Goal: Information Seeking & Learning: Learn about a topic

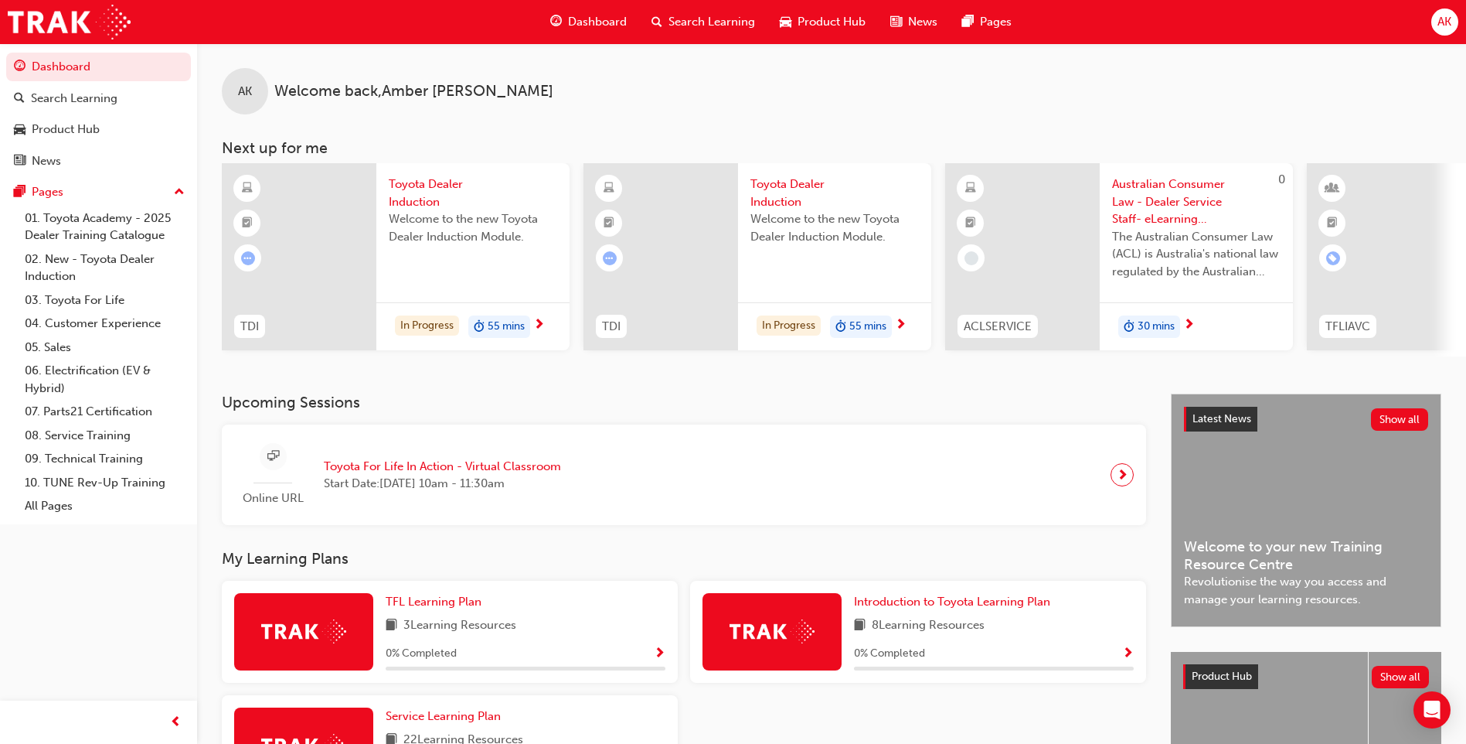
click at [471, 235] on span "Welcome to the new Toyota Dealer Induction Module." at bounding box center [473, 227] width 169 height 35
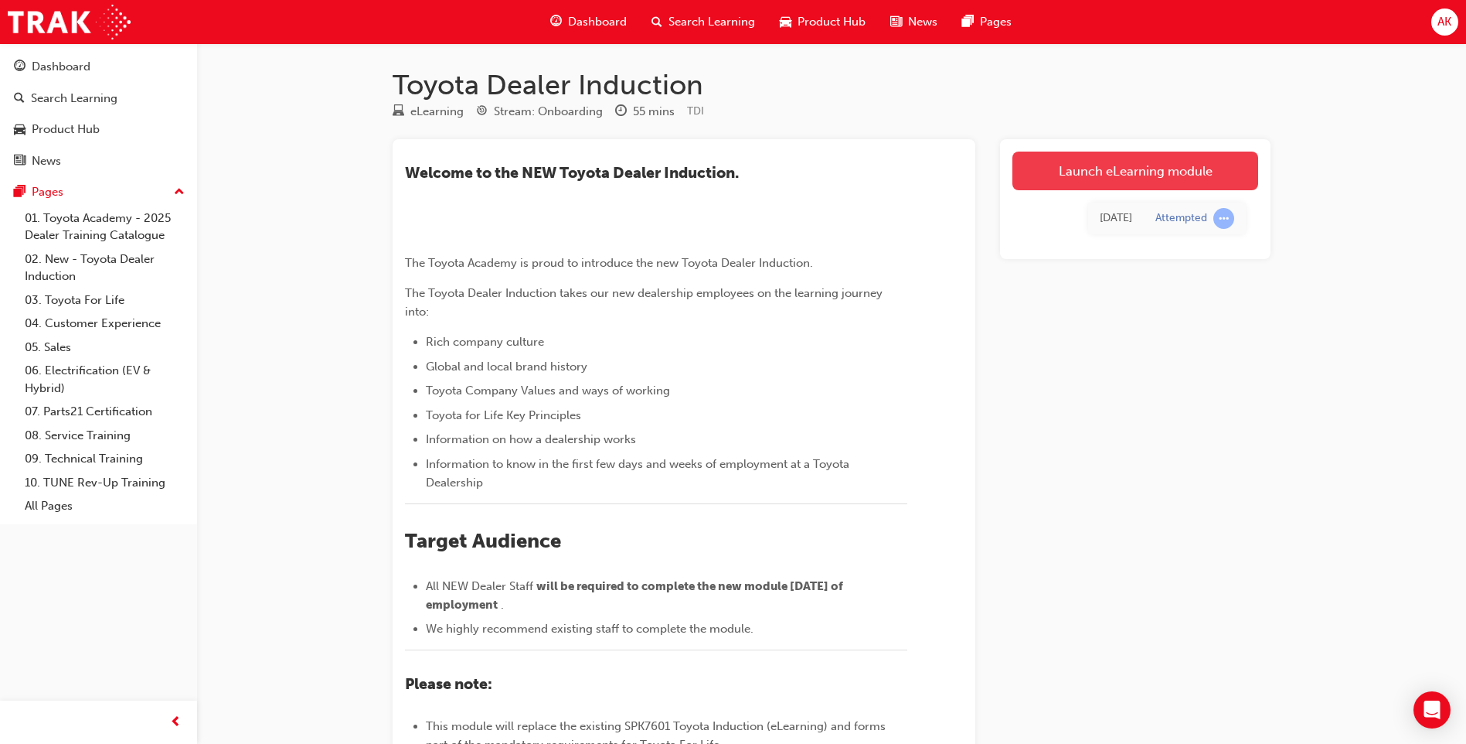
click at [1142, 186] on link "Launch eLearning module" at bounding box center [1136, 170] width 246 height 39
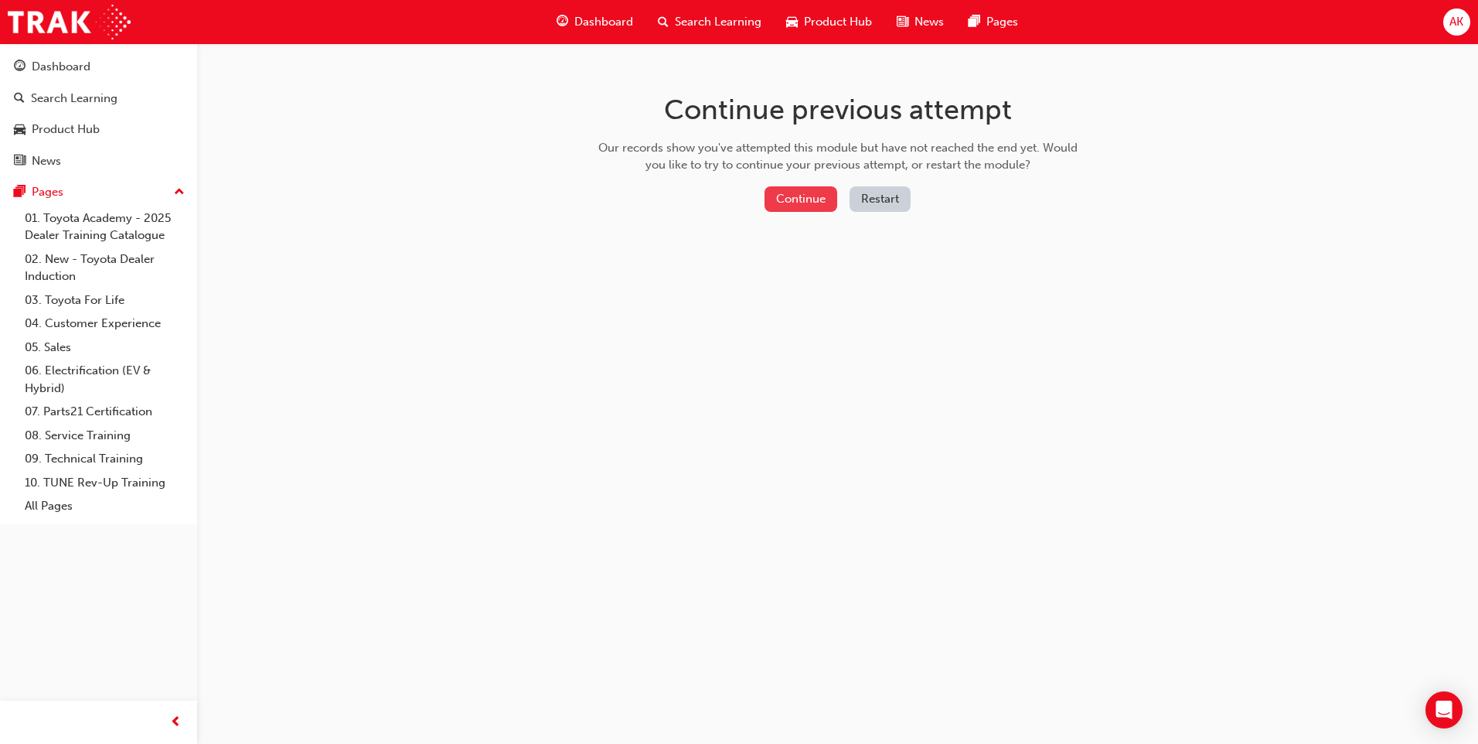
click at [794, 203] on button "Continue" at bounding box center [800, 199] width 73 height 26
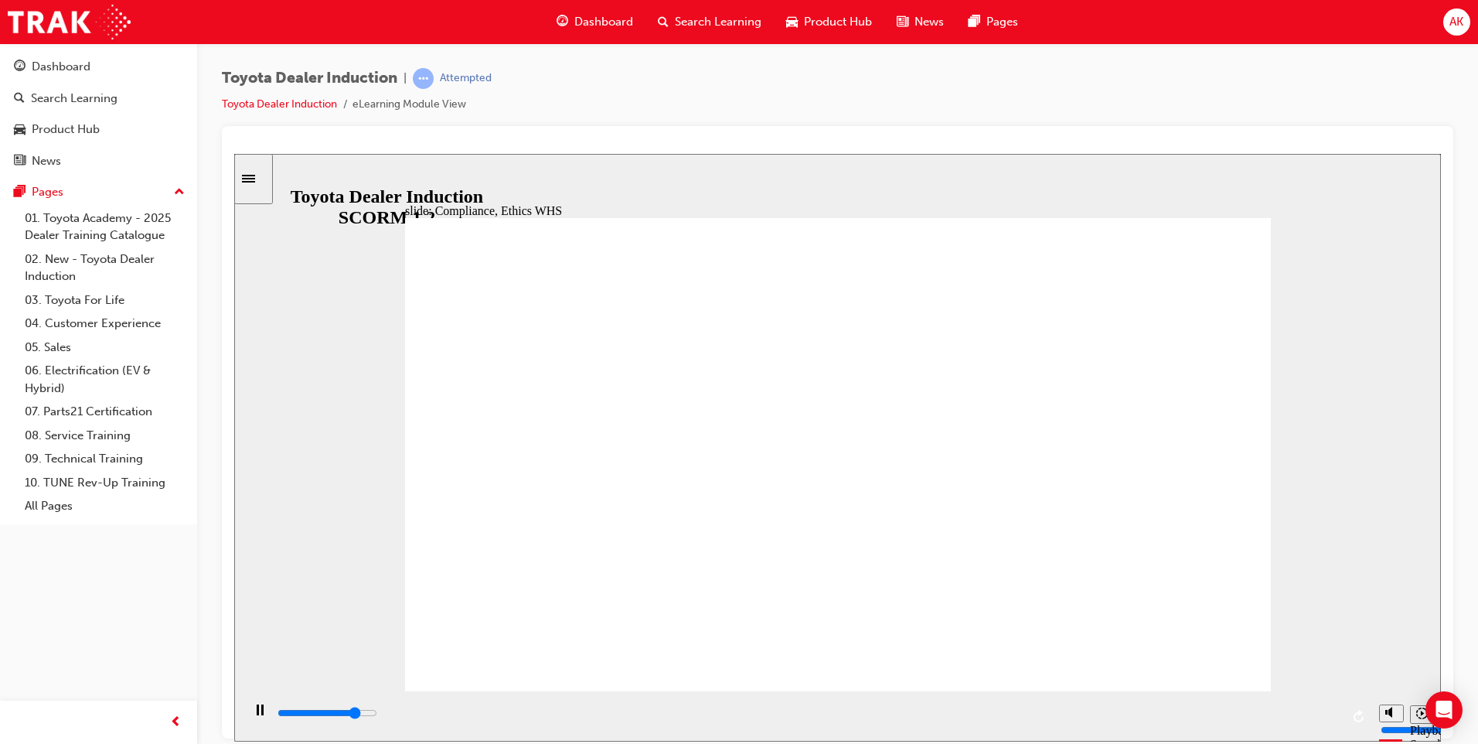
drag, startPoint x: 930, startPoint y: 526, endPoint x: 784, endPoint y: 465, distance: 158.3
type input "8400"
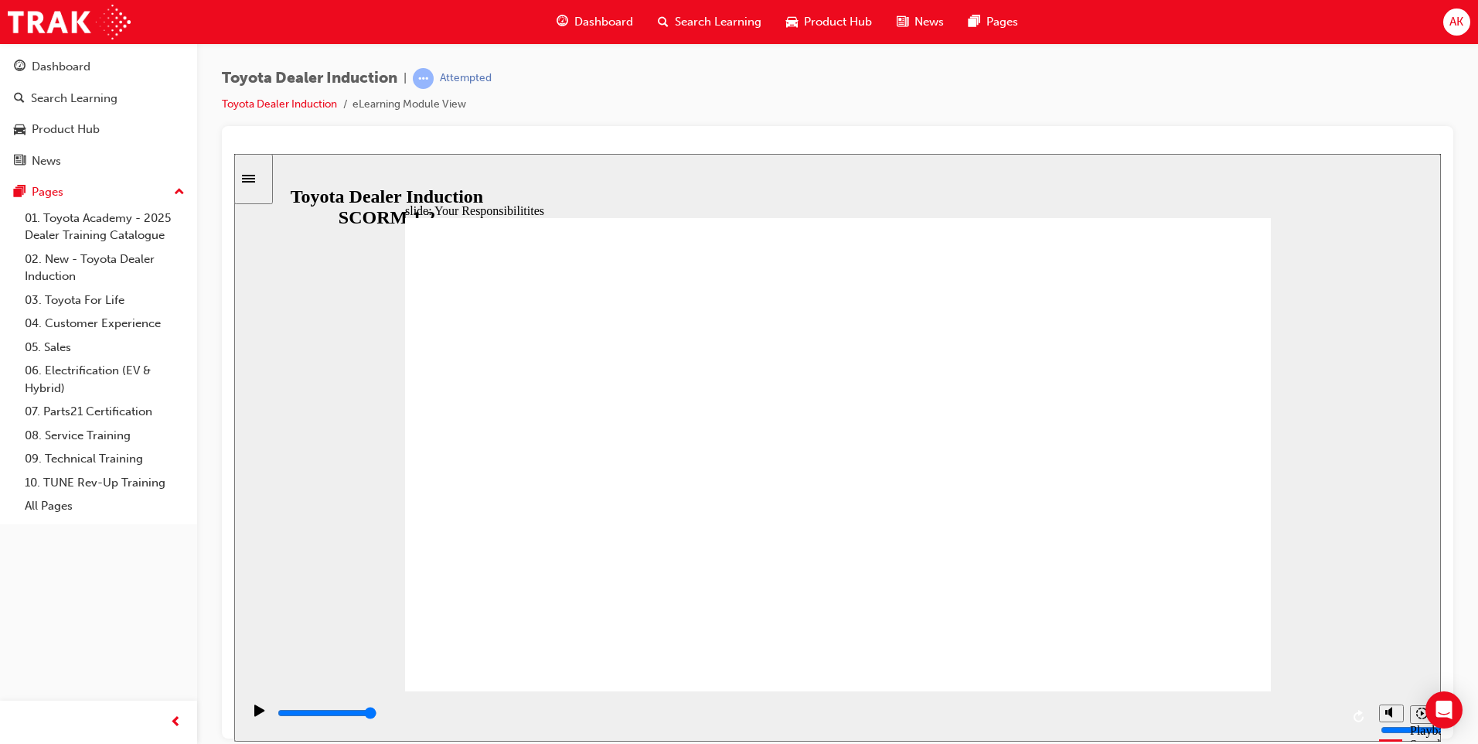
checkbox input "true"
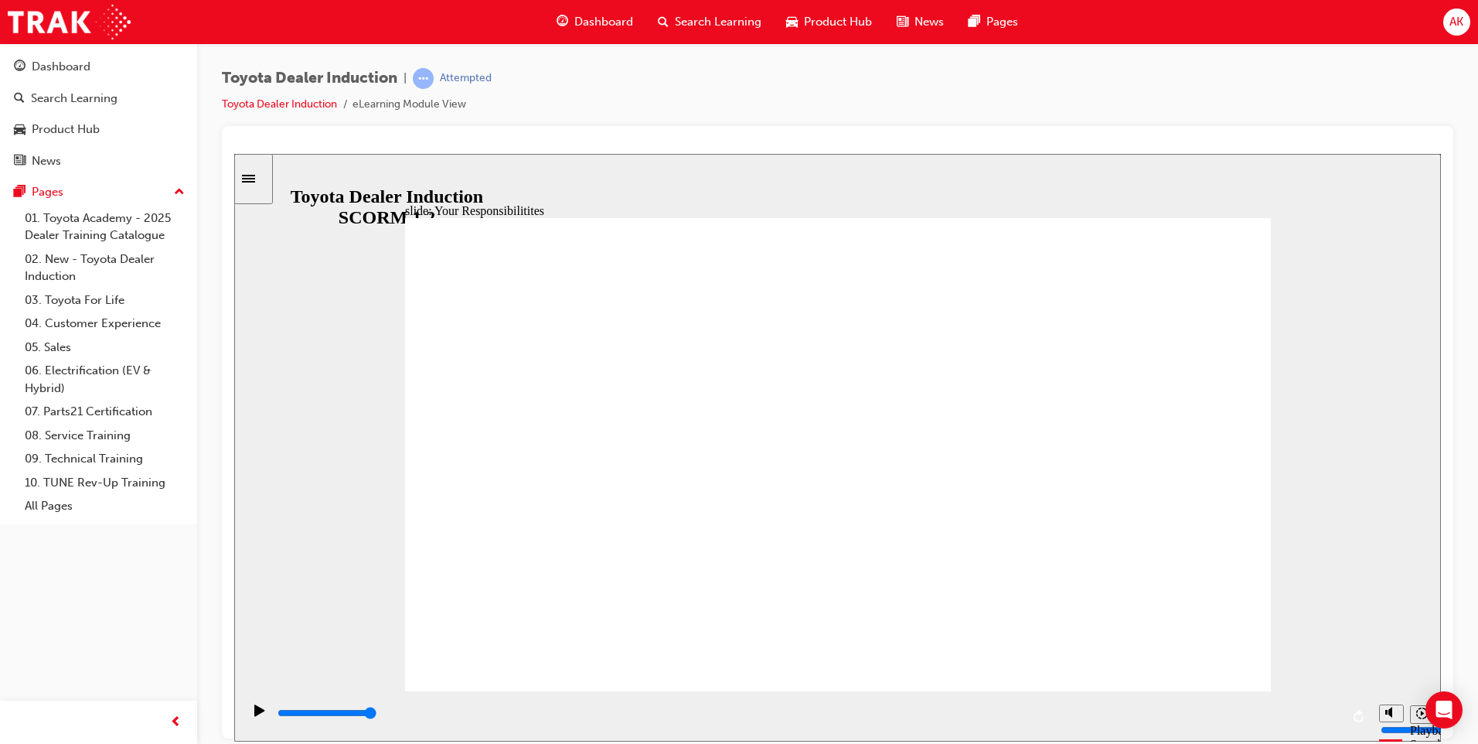
checkbox input "true"
drag, startPoint x: 483, startPoint y: 534, endPoint x: 484, endPoint y: 603, distance: 68.8
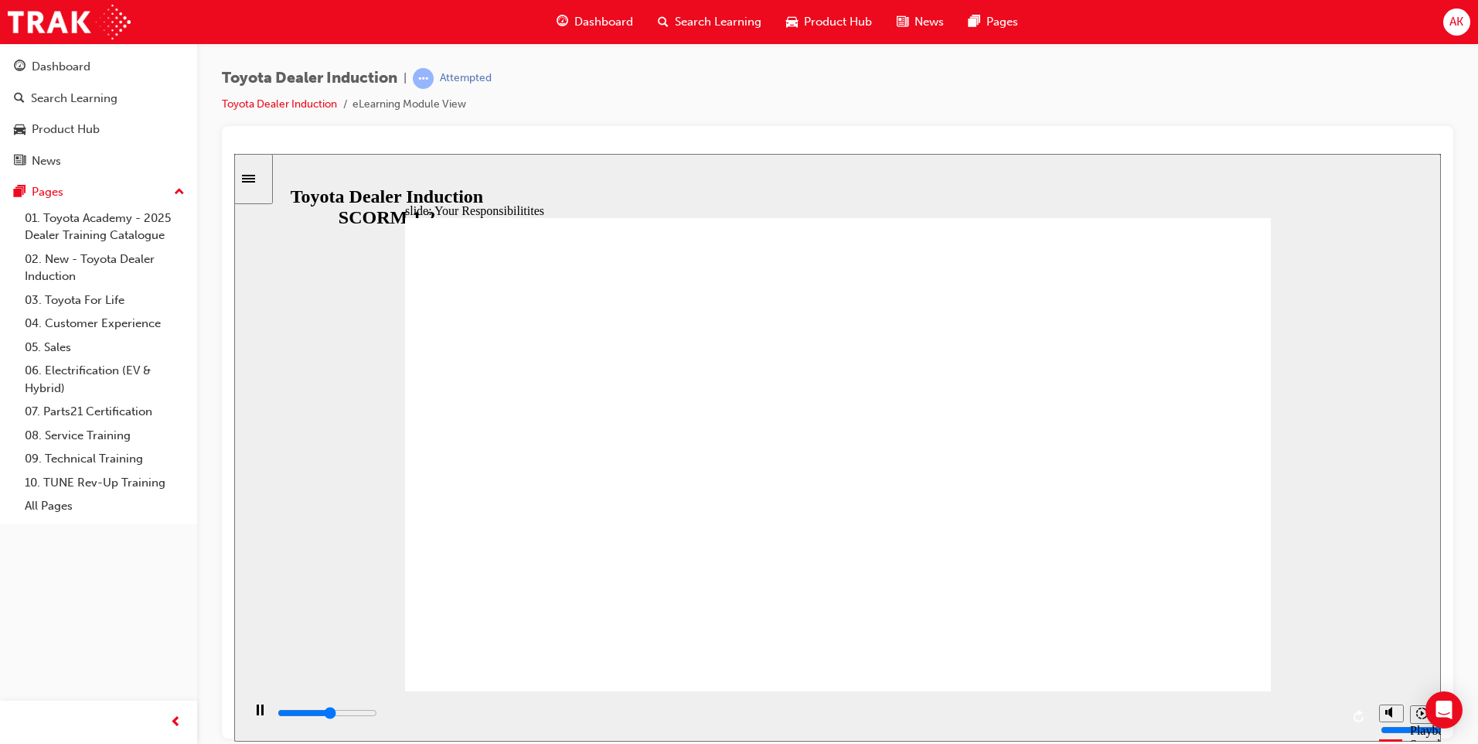
drag, startPoint x: 1137, startPoint y: 630, endPoint x: 1160, endPoint y: 646, distance: 28.3
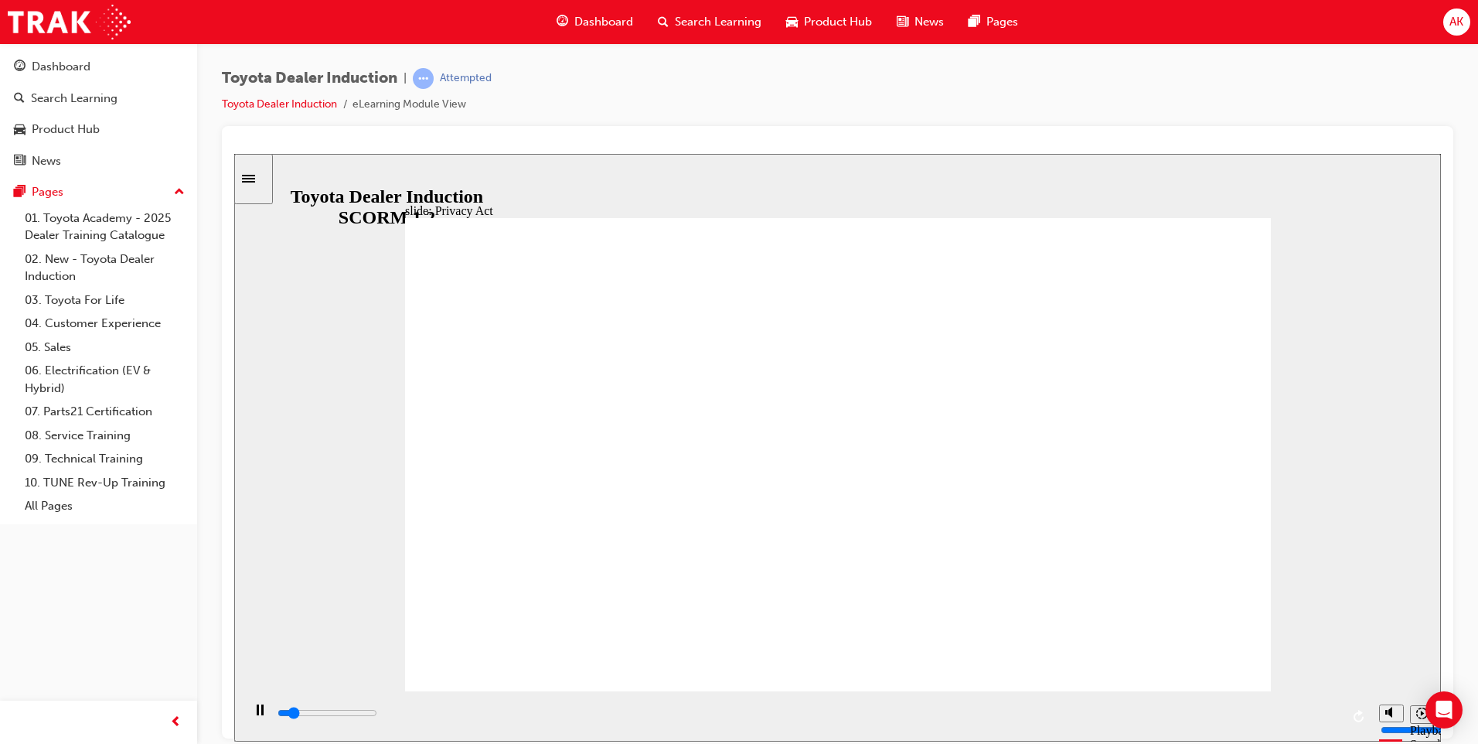
drag, startPoint x: 863, startPoint y: 411, endPoint x: 871, endPoint y: 394, distance: 19.0
drag, startPoint x: 928, startPoint y: 311, endPoint x: 635, endPoint y: 520, distance: 359.5
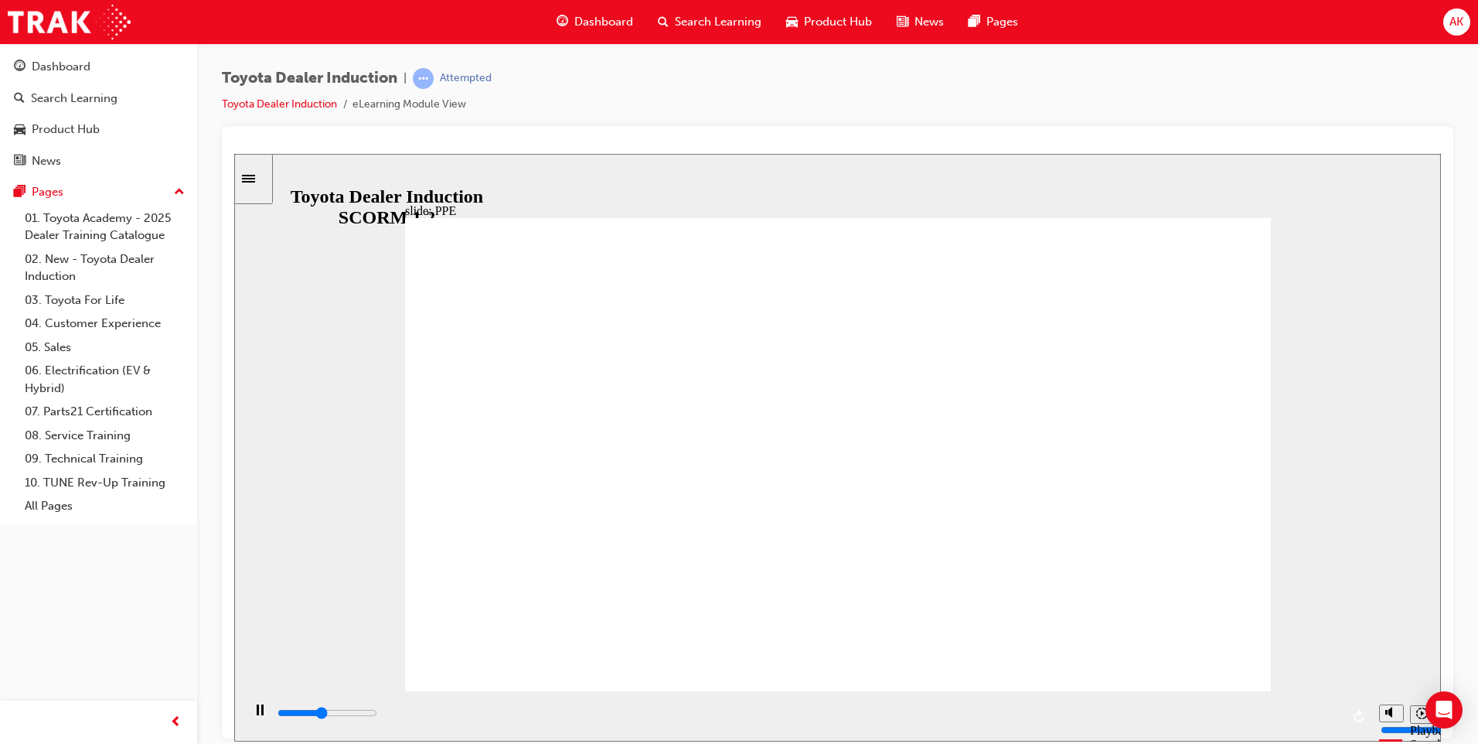
drag, startPoint x: 785, startPoint y: 280, endPoint x: 822, endPoint y: 291, distance: 37.9
drag, startPoint x: 854, startPoint y: 300, endPoint x: 530, endPoint y: 252, distance: 327.4
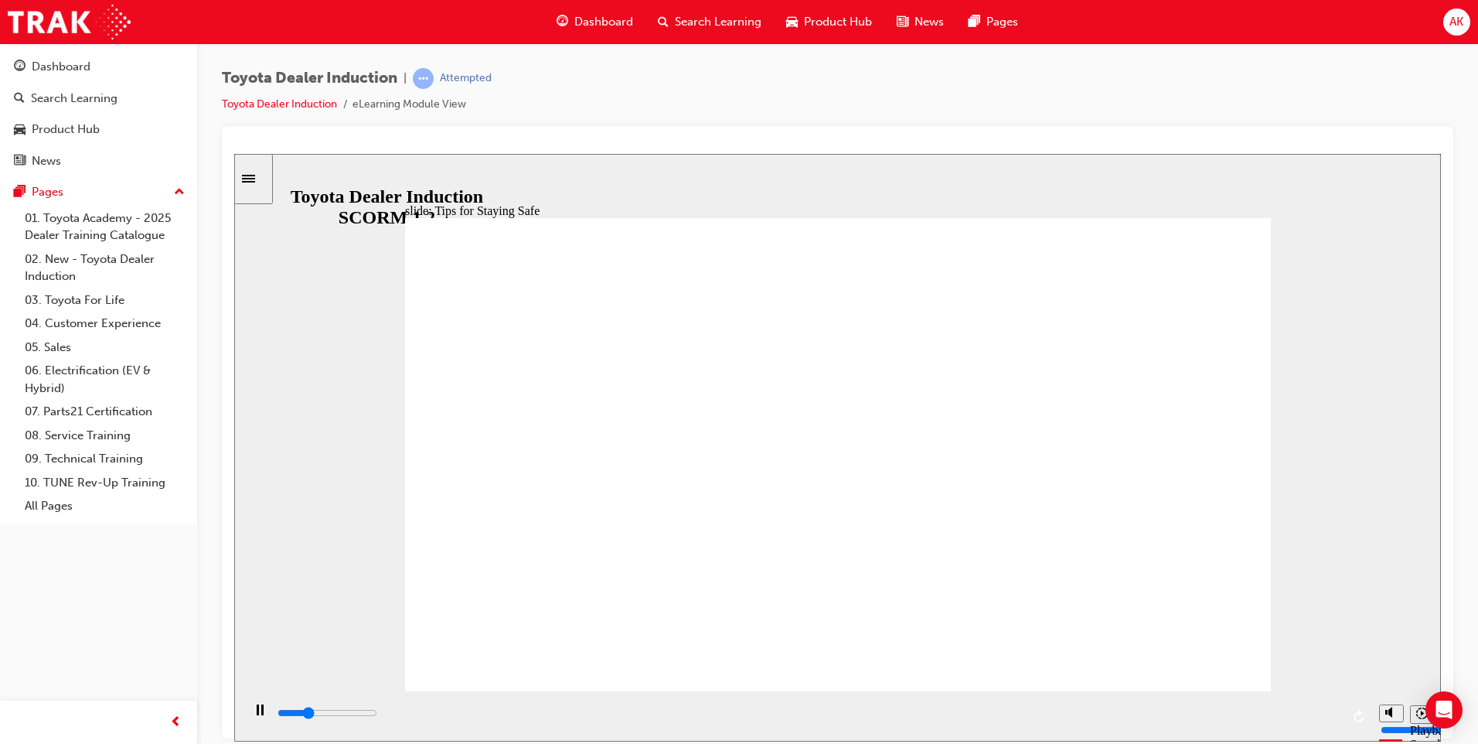
drag, startPoint x: 525, startPoint y: 248, endPoint x: 665, endPoint y: 276, distance: 142.6
drag, startPoint x: 740, startPoint y: 502, endPoint x: 764, endPoint y: 487, distance: 28.8
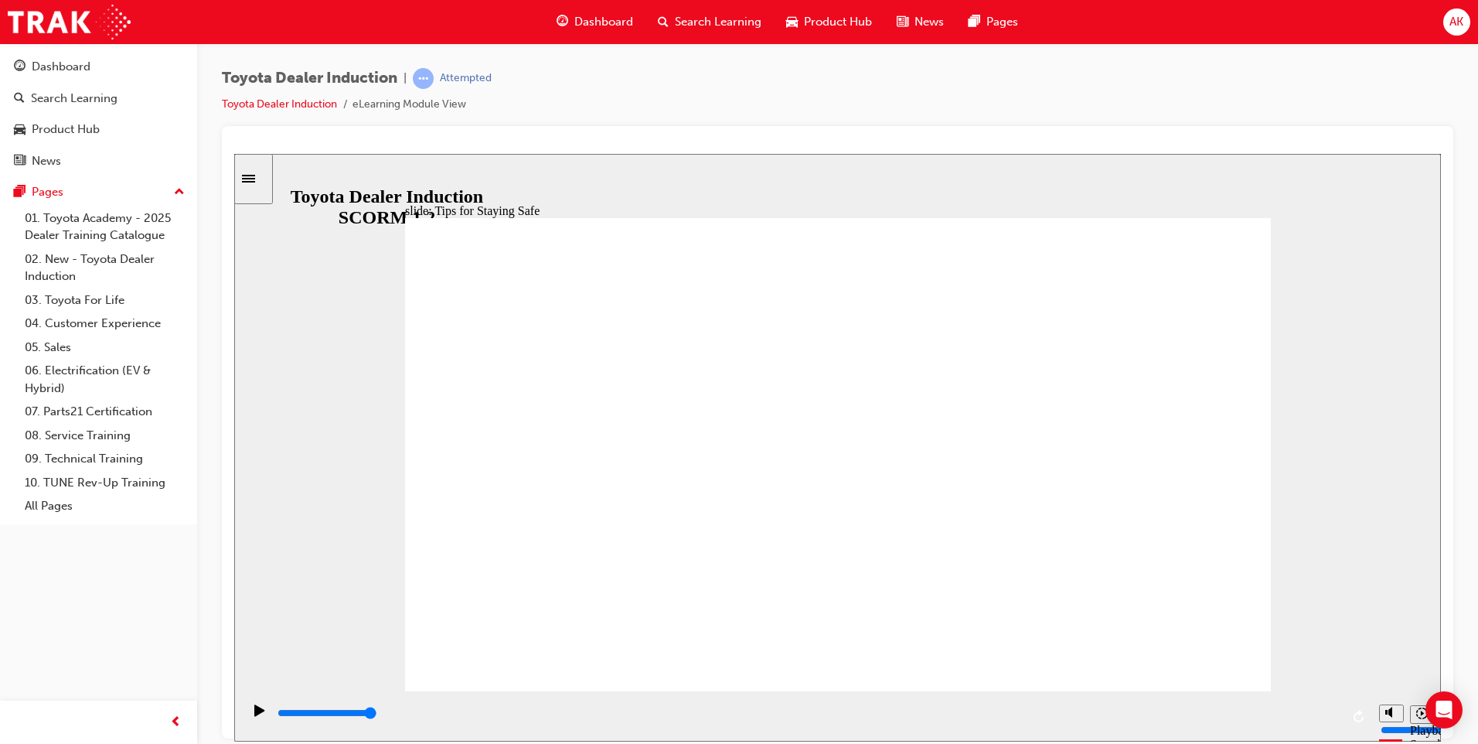
drag, startPoint x: 671, startPoint y: 512, endPoint x: 642, endPoint y: 475, distance: 46.8
drag, startPoint x: 757, startPoint y: 492, endPoint x: 826, endPoint y: 512, distance: 72.6
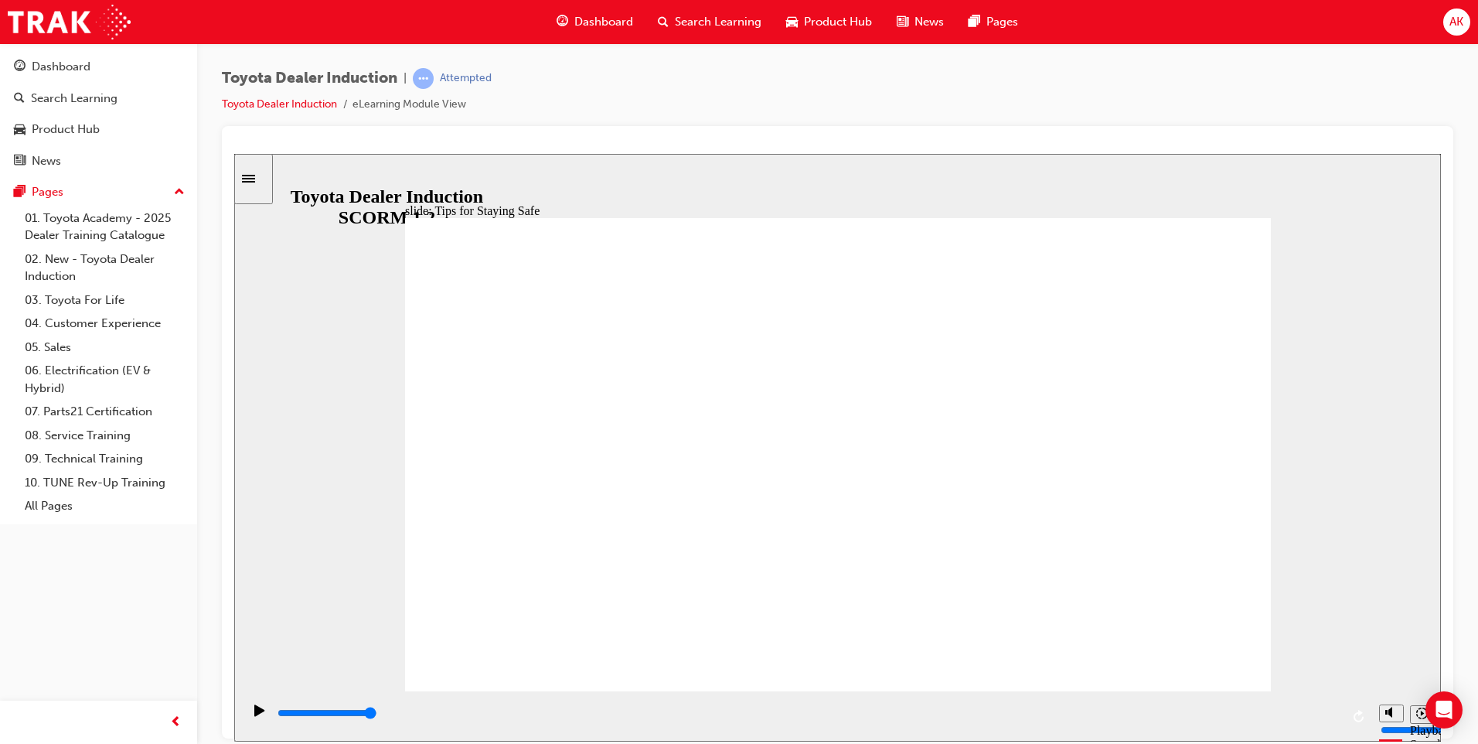
drag, startPoint x: 817, startPoint y: 614, endPoint x: 846, endPoint y: 586, distance: 39.9
type input "5000"
checkbox input "true"
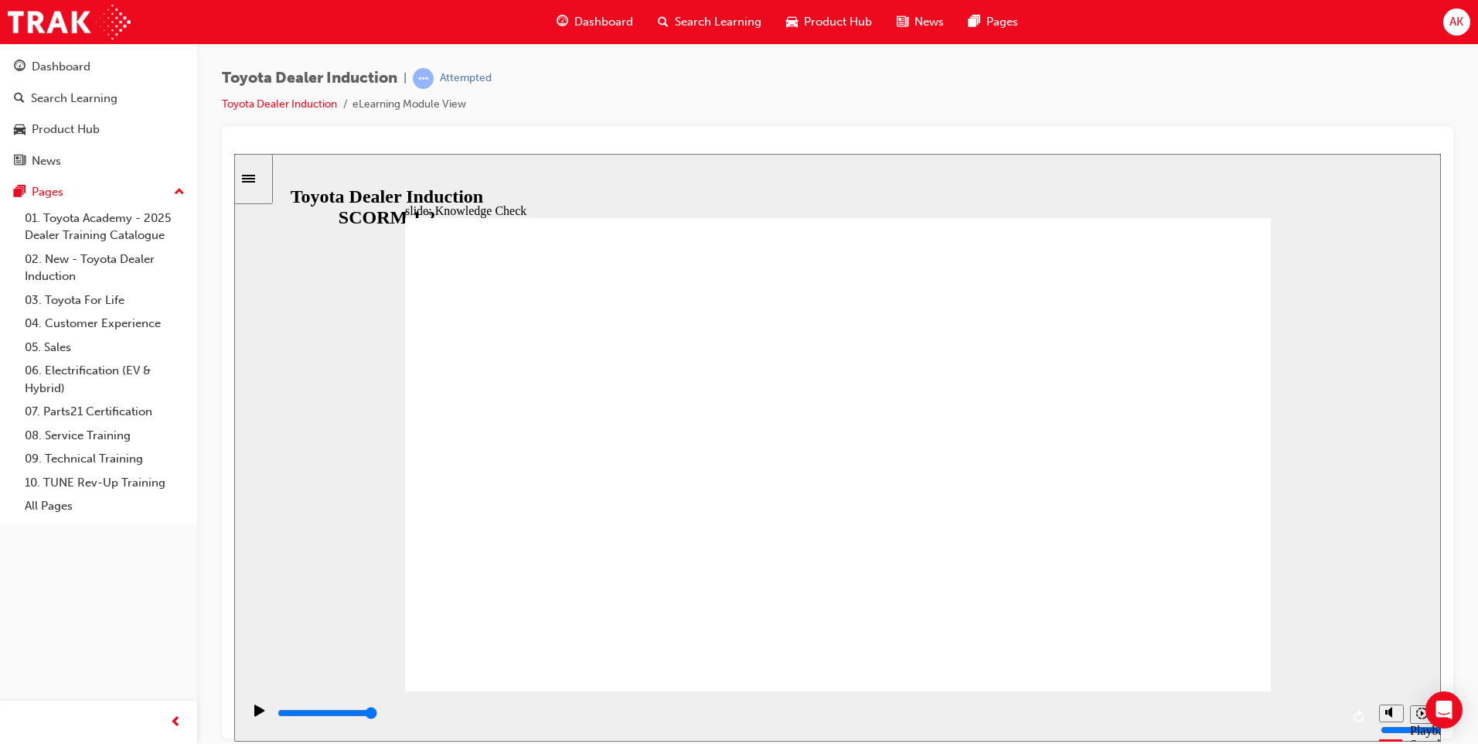
checkbox input "true"
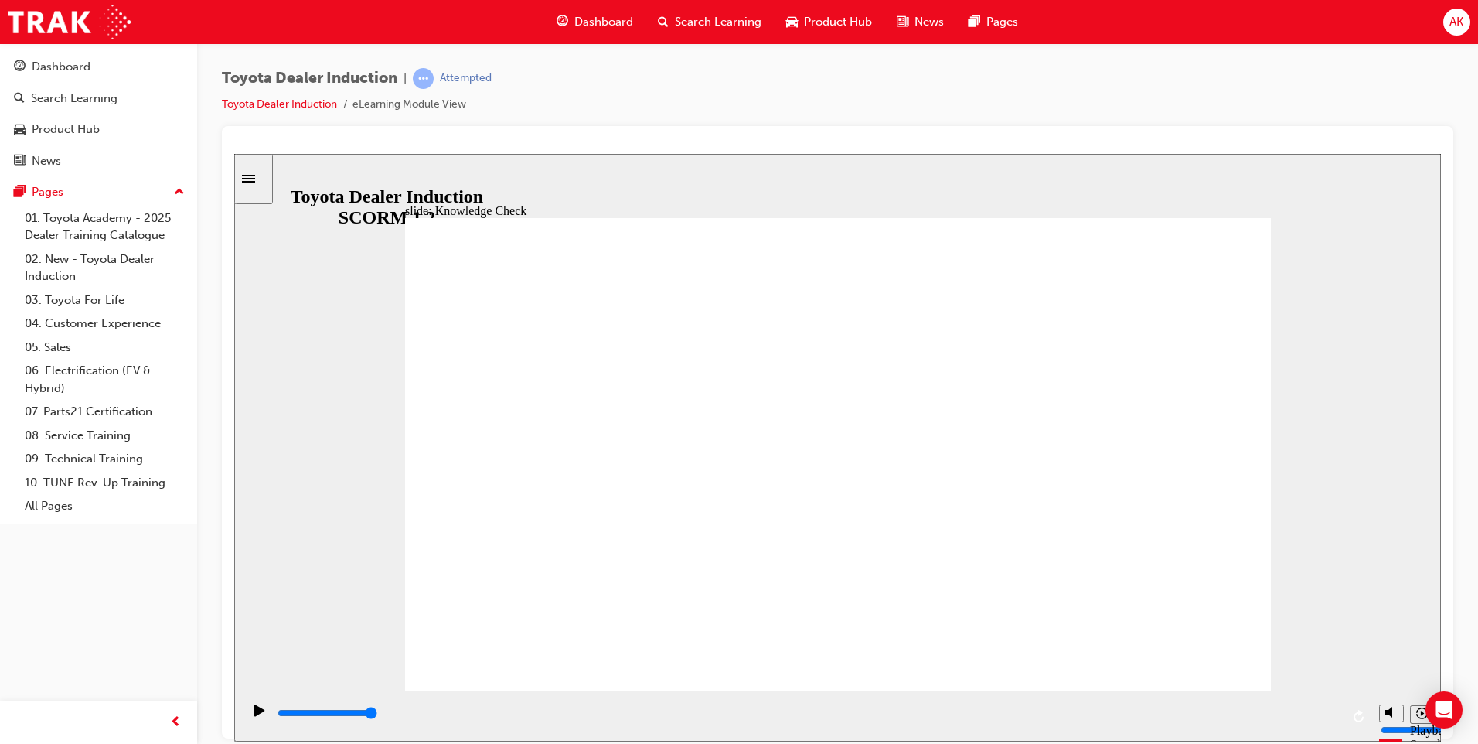
type input "5000"
drag, startPoint x: 657, startPoint y: 465, endPoint x: 679, endPoint y: 442, distance: 32.3
radio input "true"
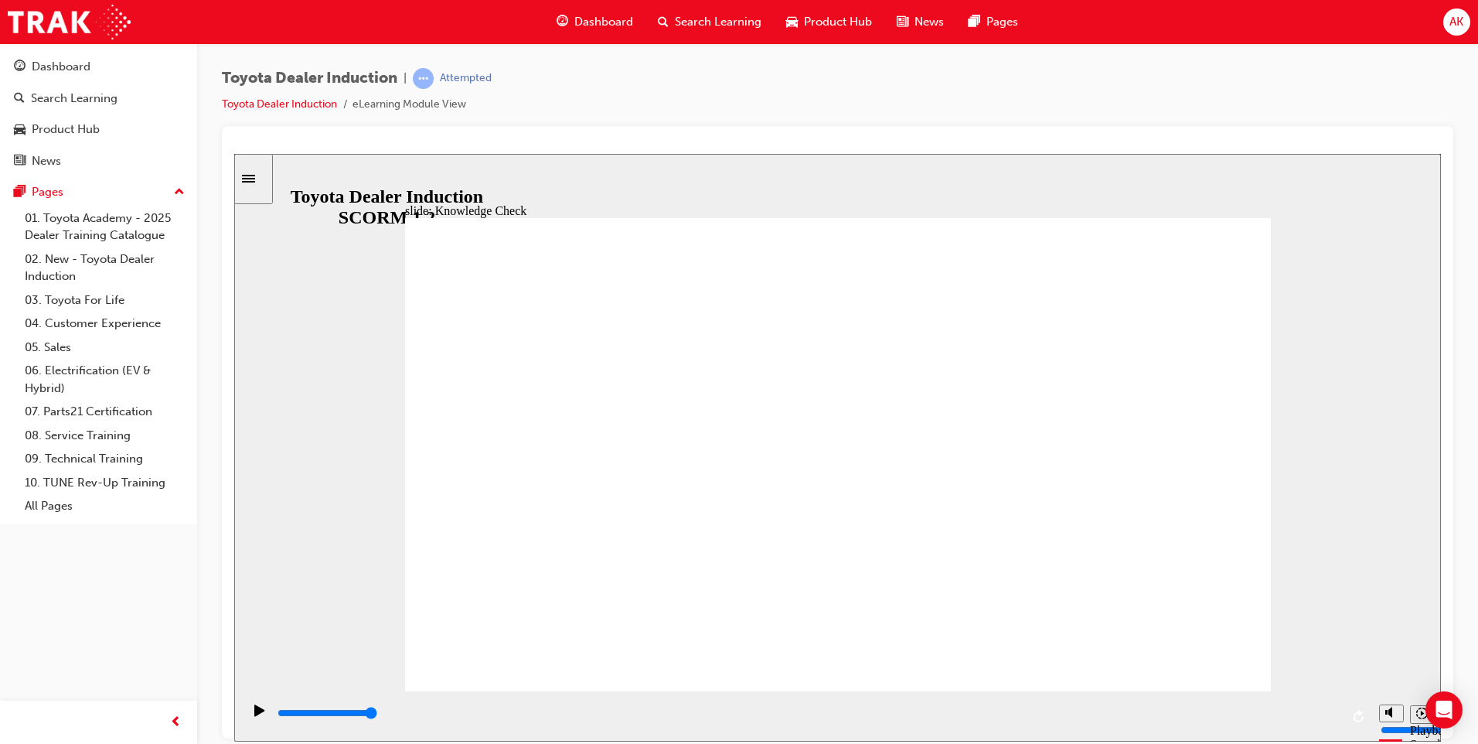
type input "5000"
checkbox input "true"
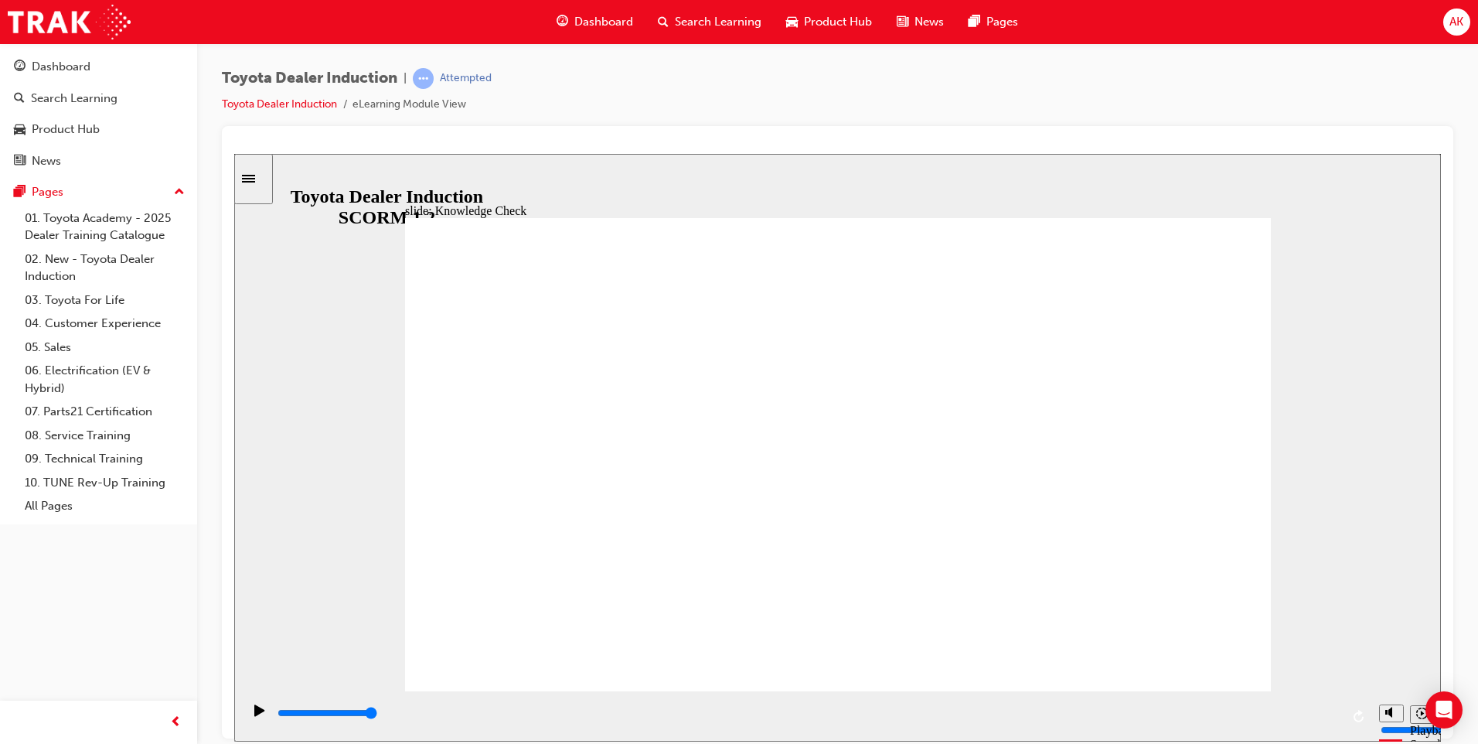
drag, startPoint x: 551, startPoint y: 364, endPoint x: 681, endPoint y: 390, distance: 132.5
type input "5000"
checkbox input "true"
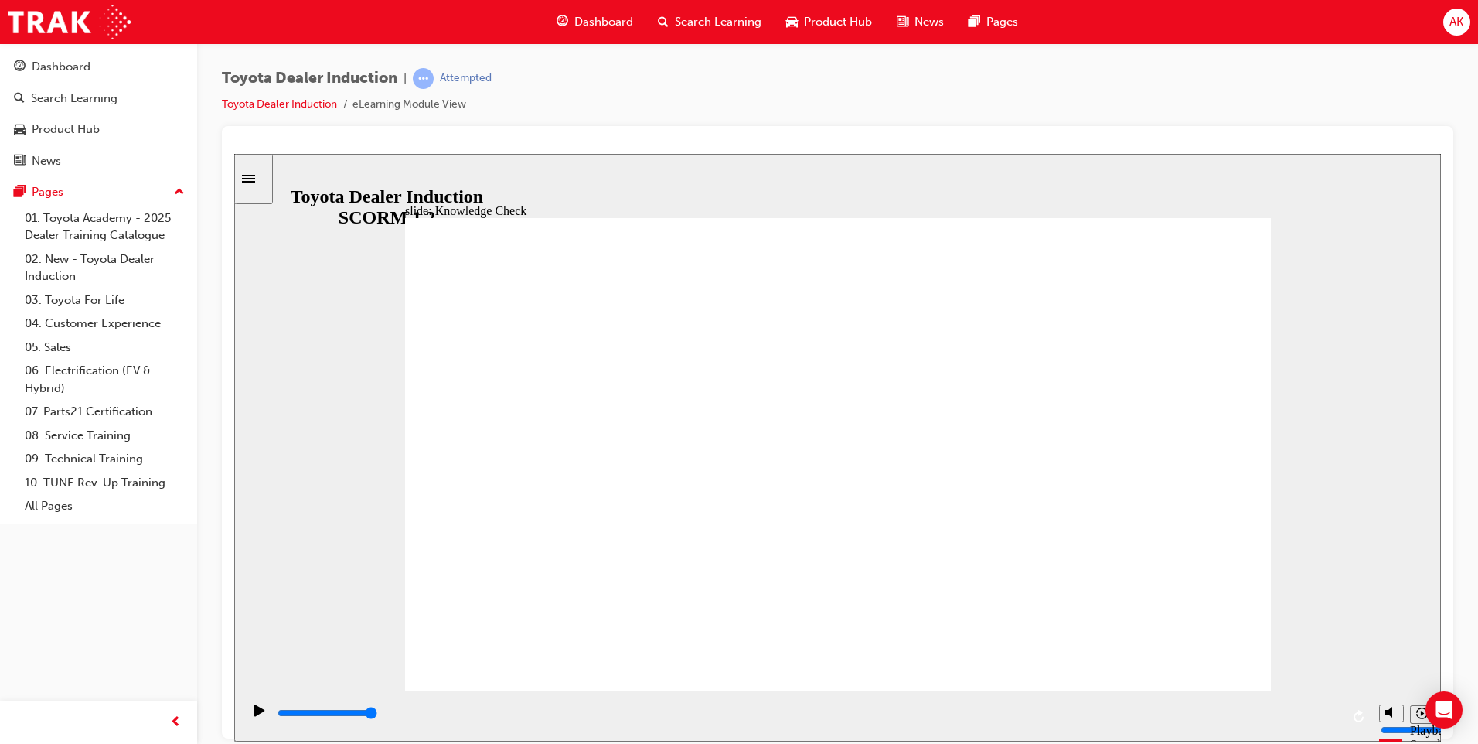
checkbox input "true"
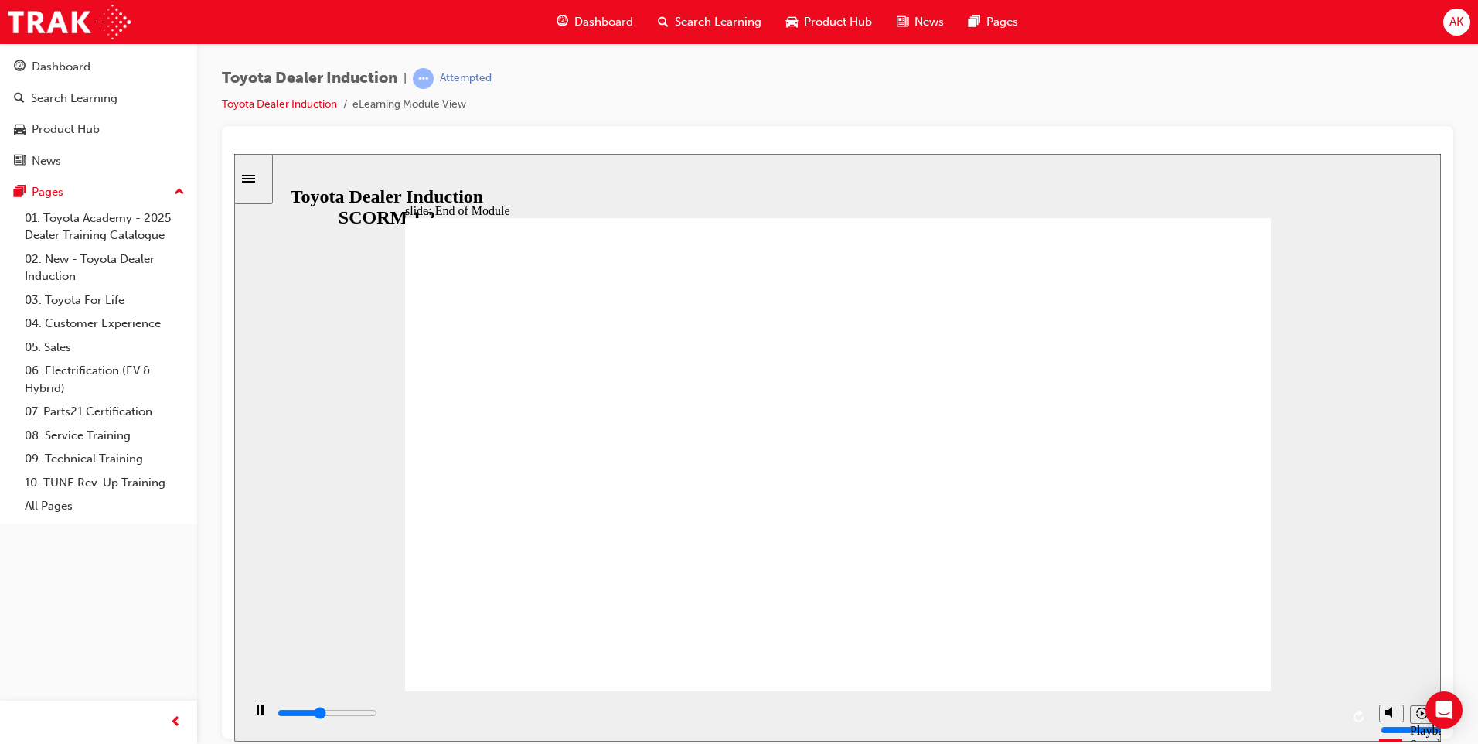
drag, startPoint x: 535, startPoint y: 182, endPoint x: 412, endPoint y: 169, distance: 123.7
click at [413, 169] on div "slide: End of Module THANK YOU Thank you for completing the Toyota Dealer Induc…" at bounding box center [837, 446] width 1207 height 587
drag, startPoint x: 1231, startPoint y: 485, endPoint x: 1167, endPoint y: 495, distance: 64.3
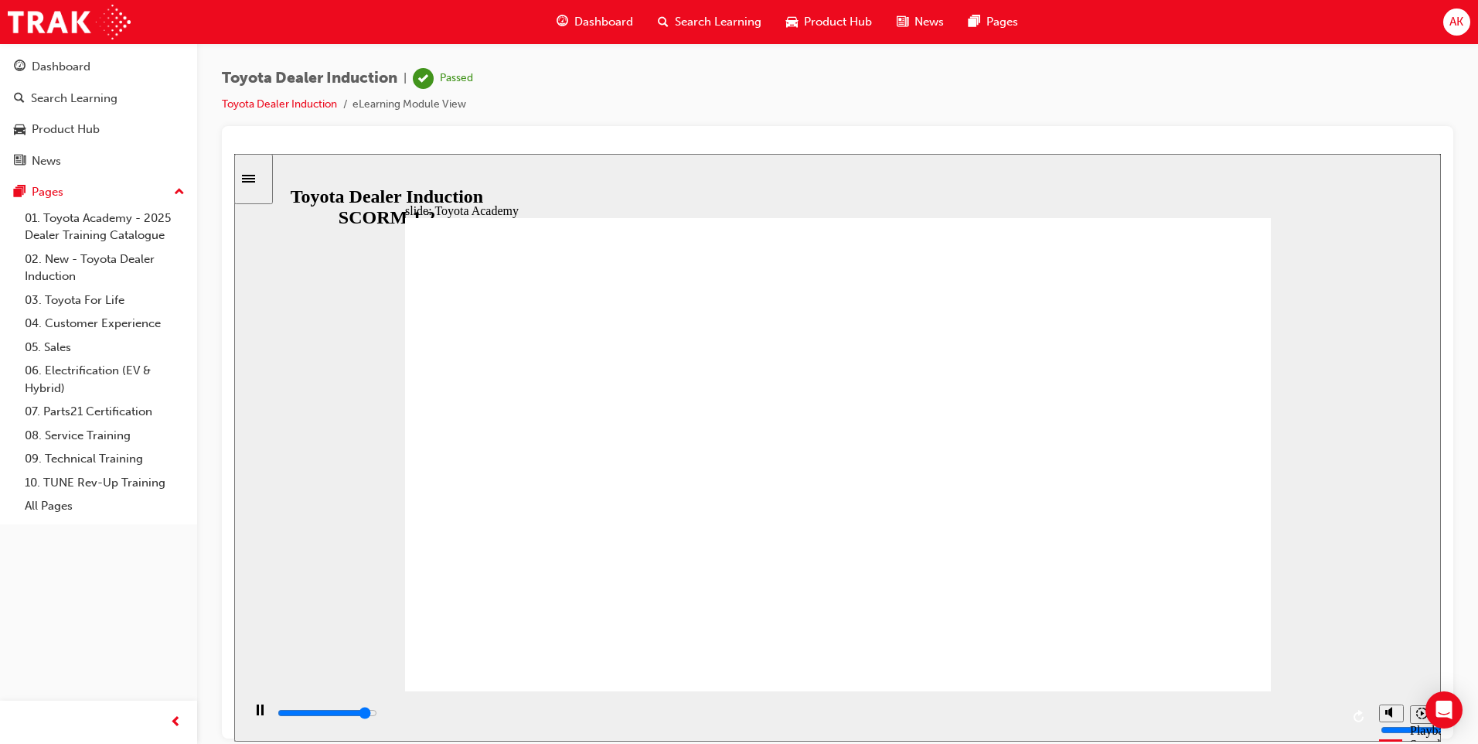
type input "9900"
click at [91, 66] on div "Dashboard" at bounding box center [98, 66] width 169 height 19
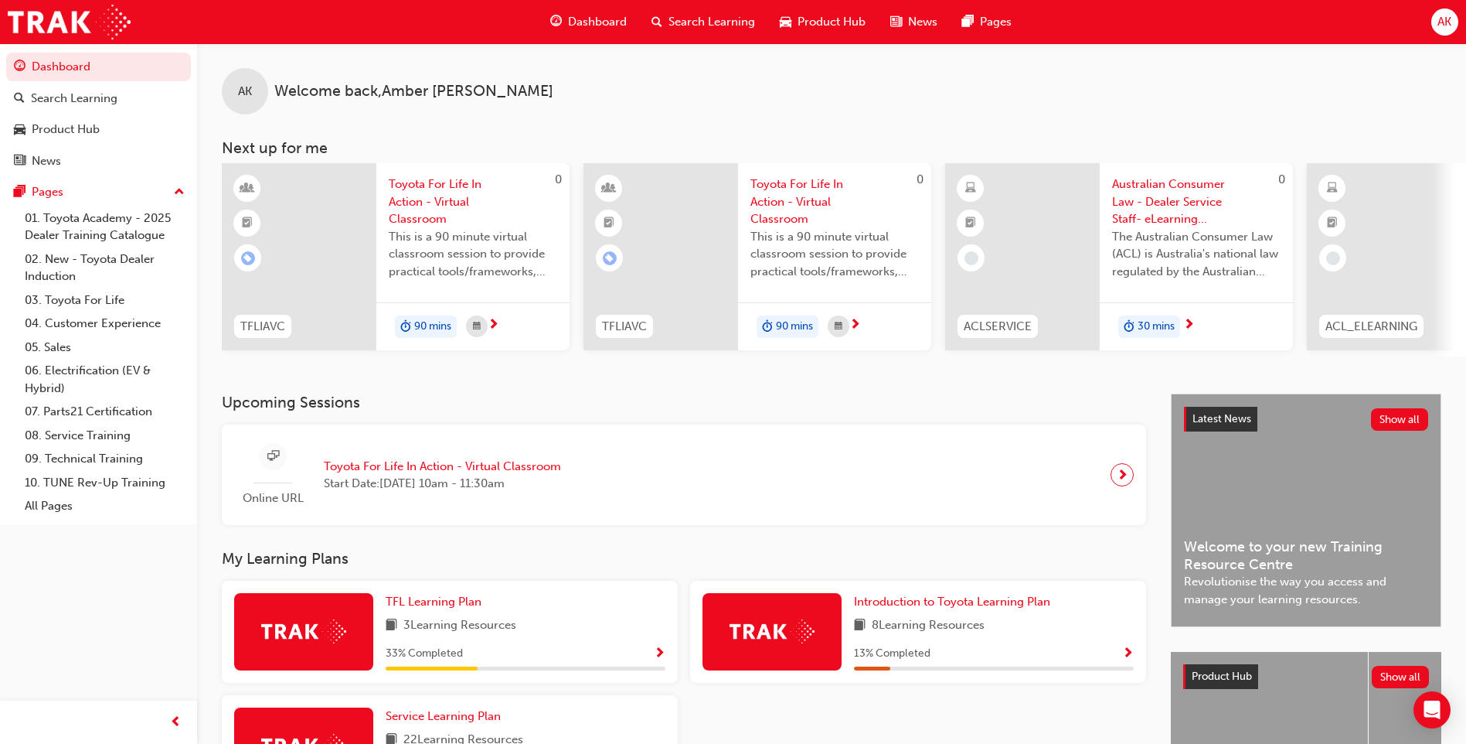
click at [447, 219] on span "Toyota For Life In Action - Virtual Classroom" at bounding box center [473, 201] width 169 height 53
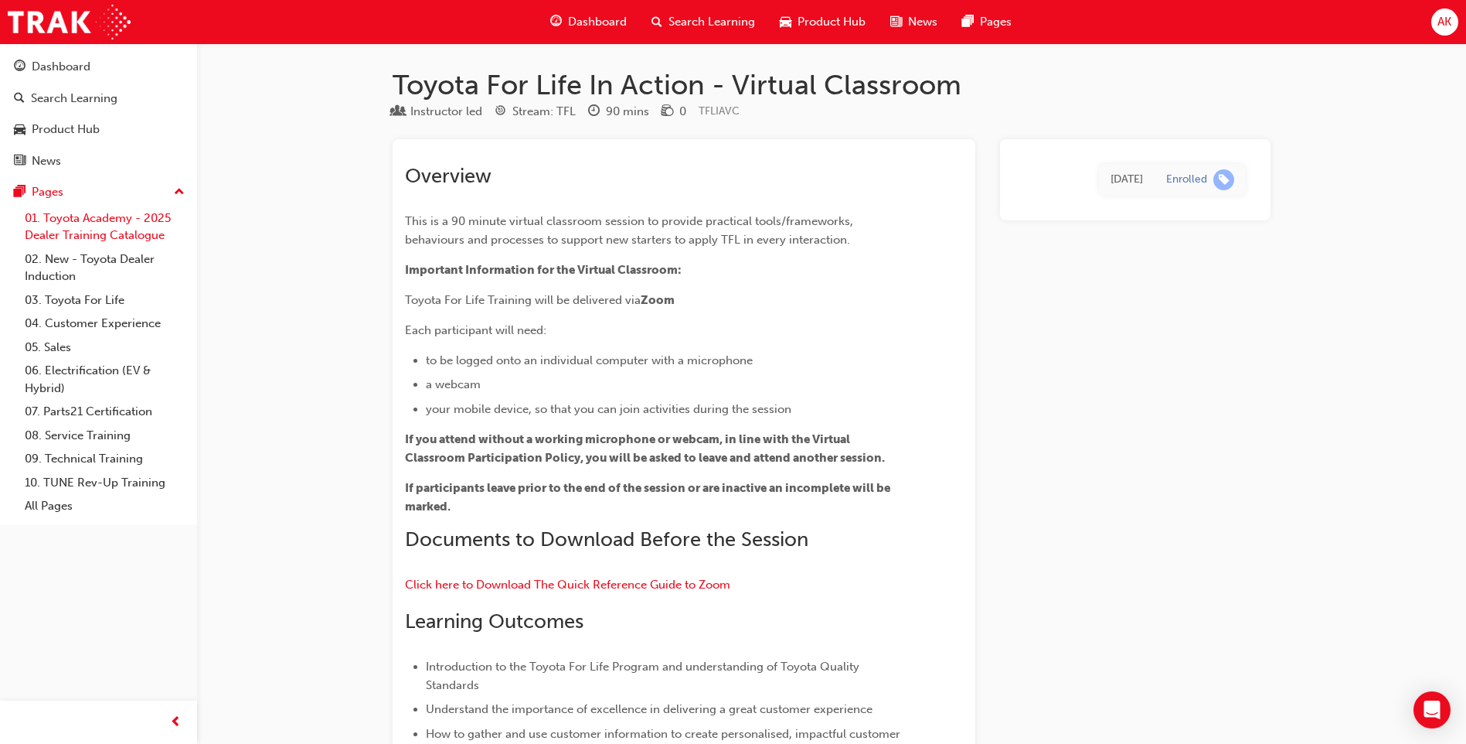
click at [115, 238] on link "01. Toyota Academy - 2025 Dealer Training Catalogue" at bounding box center [105, 226] width 172 height 41
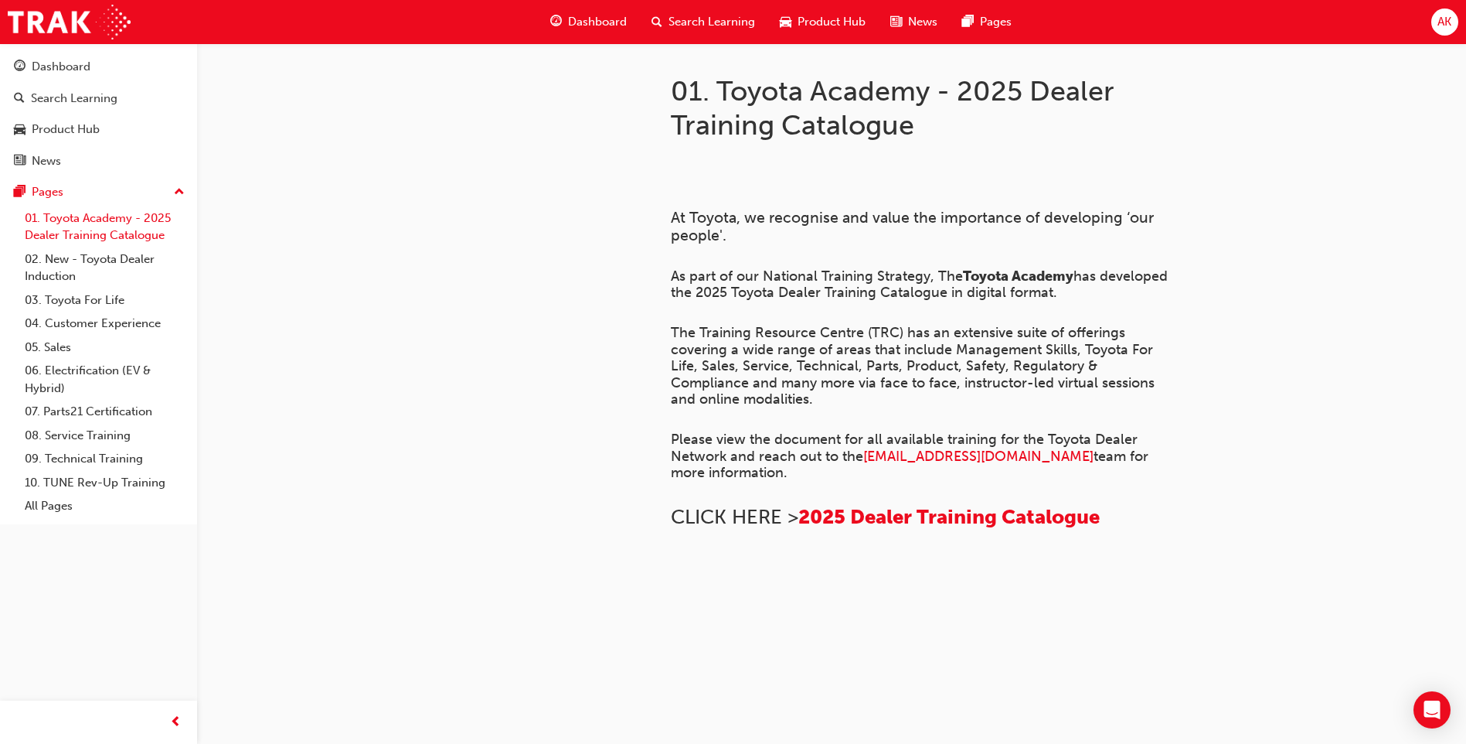
click at [51, 236] on link "01. Toyota Academy - 2025 Dealer Training Catalogue" at bounding box center [105, 226] width 172 height 41
click at [61, 262] on link "02. New - Toyota Dealer Induction" at bounding box center [105, 267] width 172 height 41
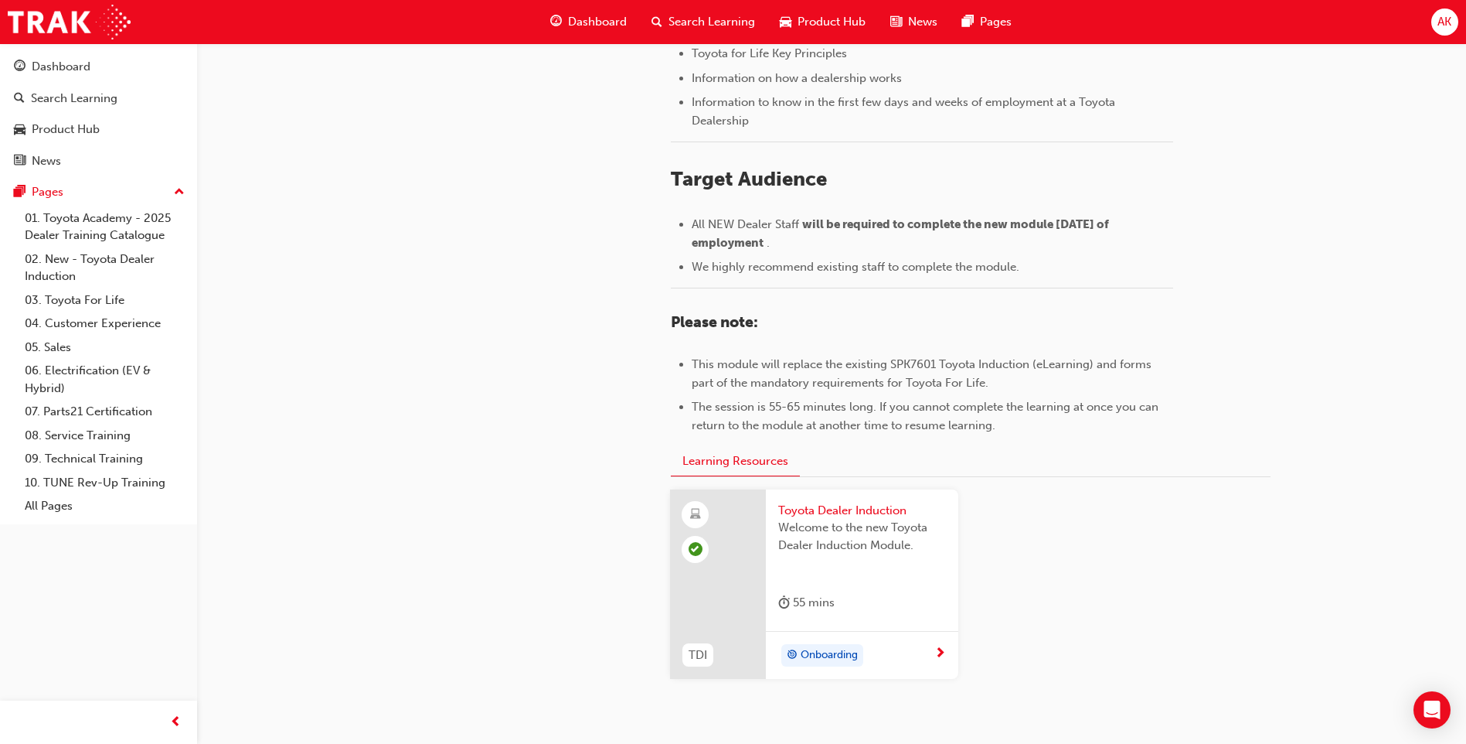
scroll to position [641, 0]
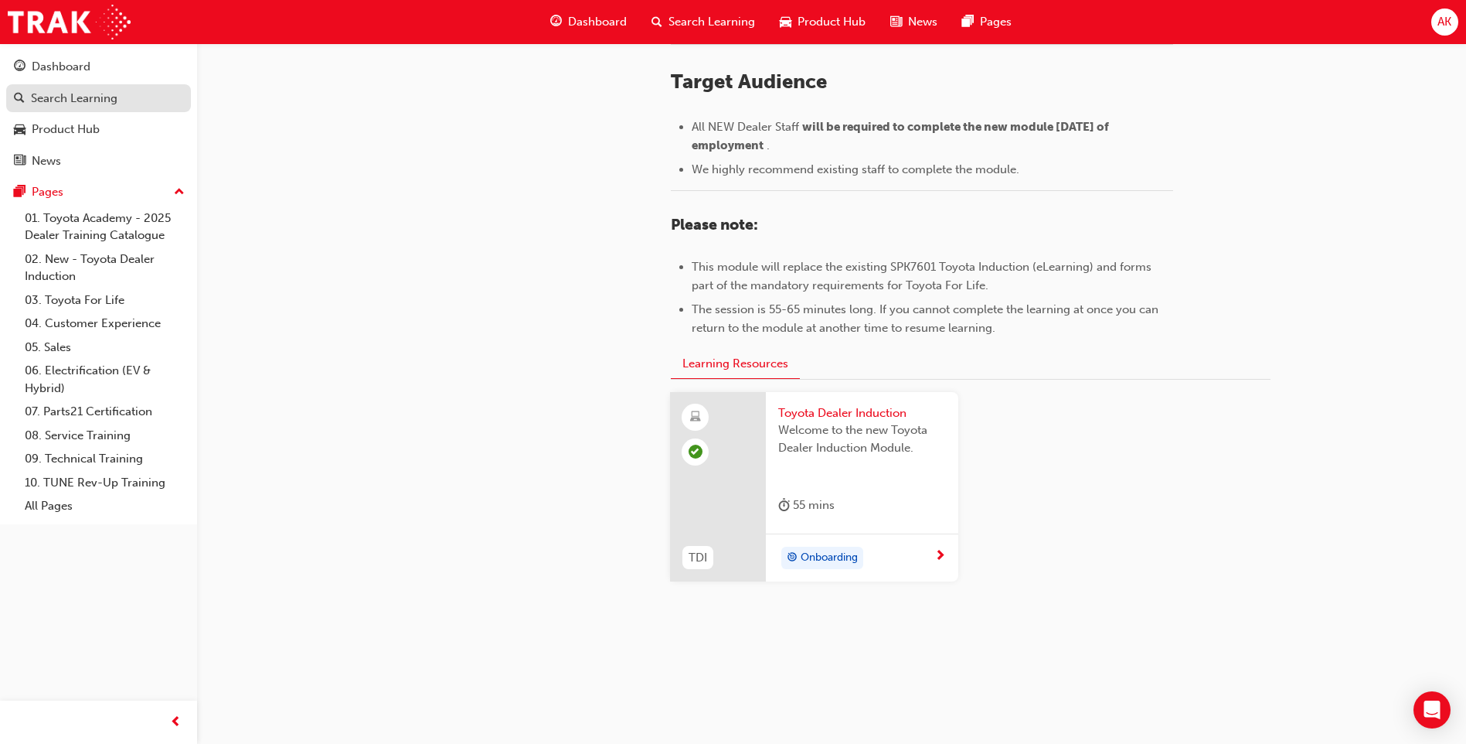
click at [77, 87] on link "Search Learning" at bounding box center [98, 98] width 185 height 29
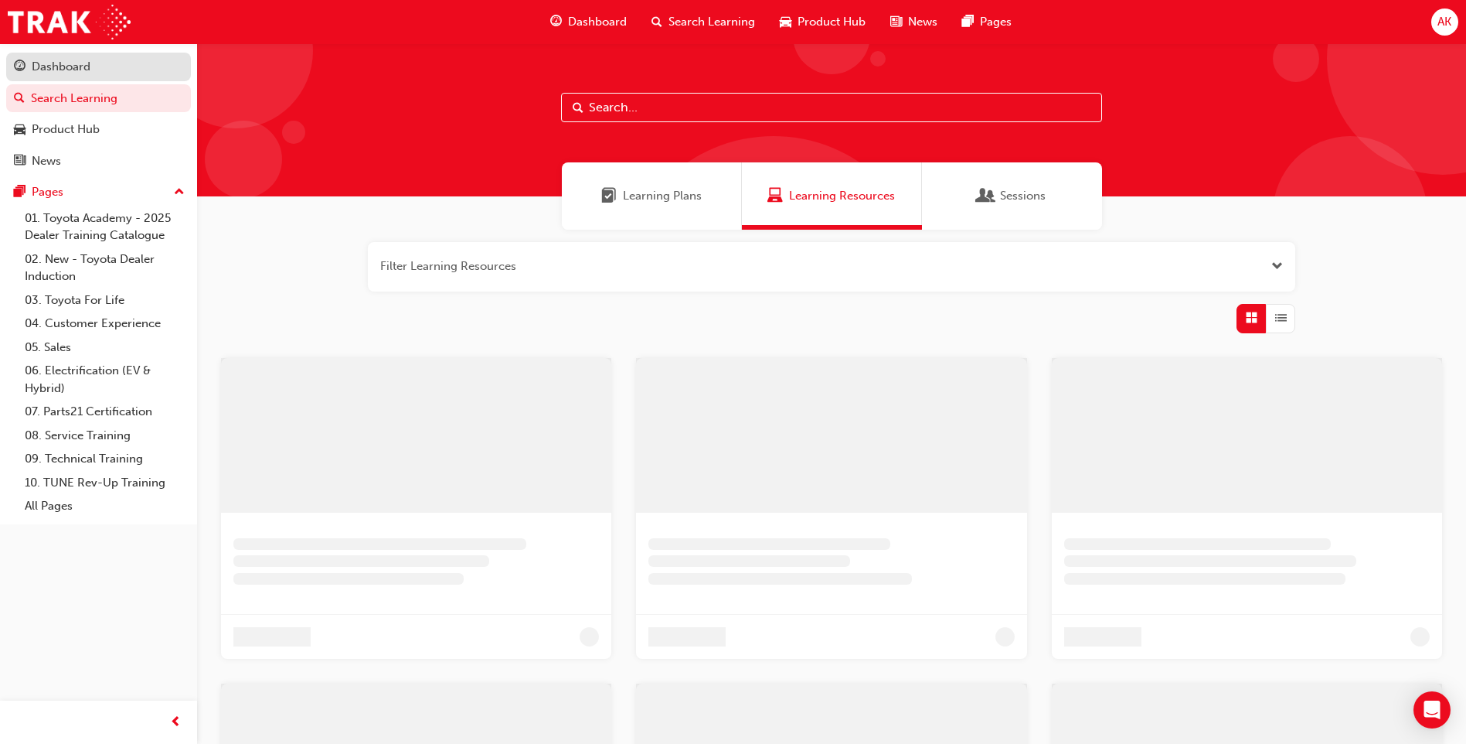
click at [89, 64] on div "Dashboard" at bounding box center [61, 67] width 59 height 18
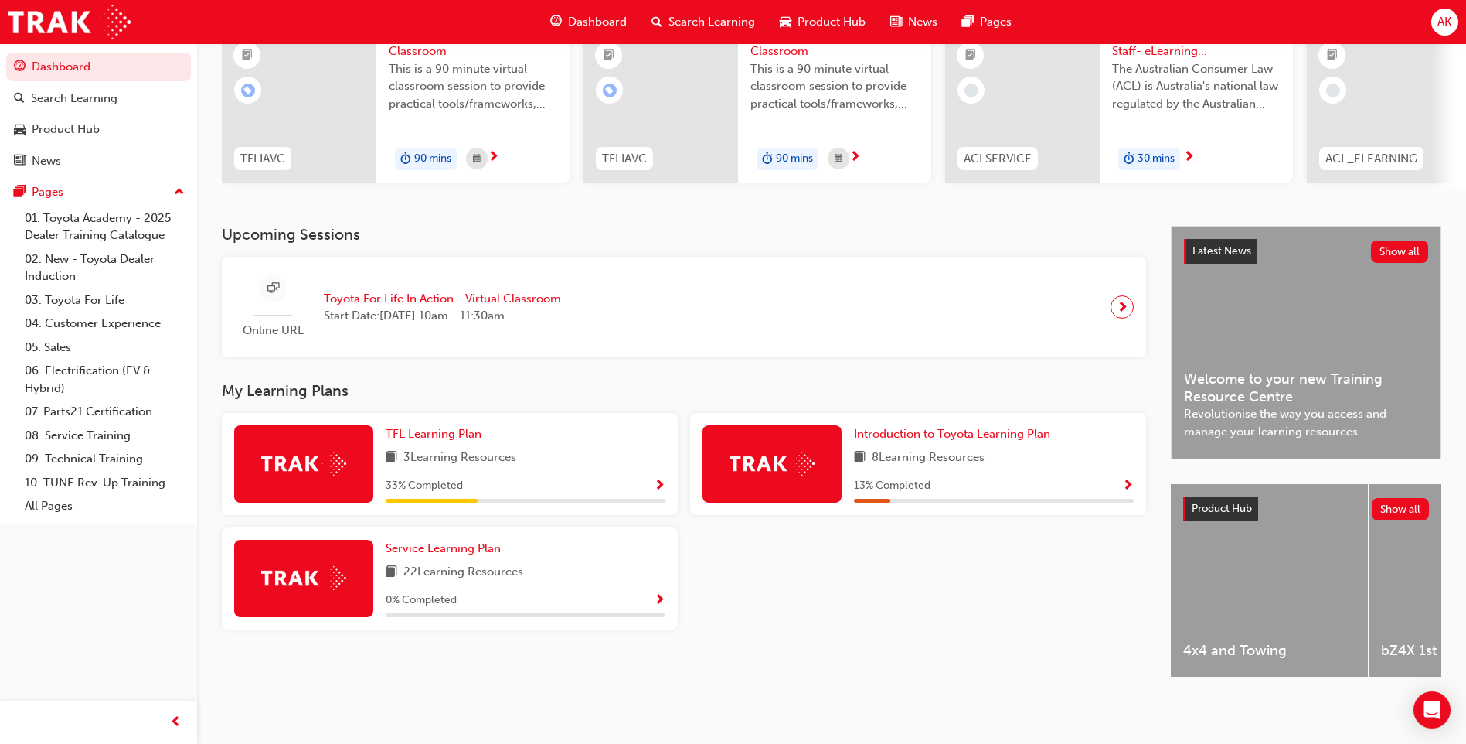
scroll to position [180, 0]
click at [654, 479] on span "Show Progress" at bounding box center [660, 486] width 12 height 14
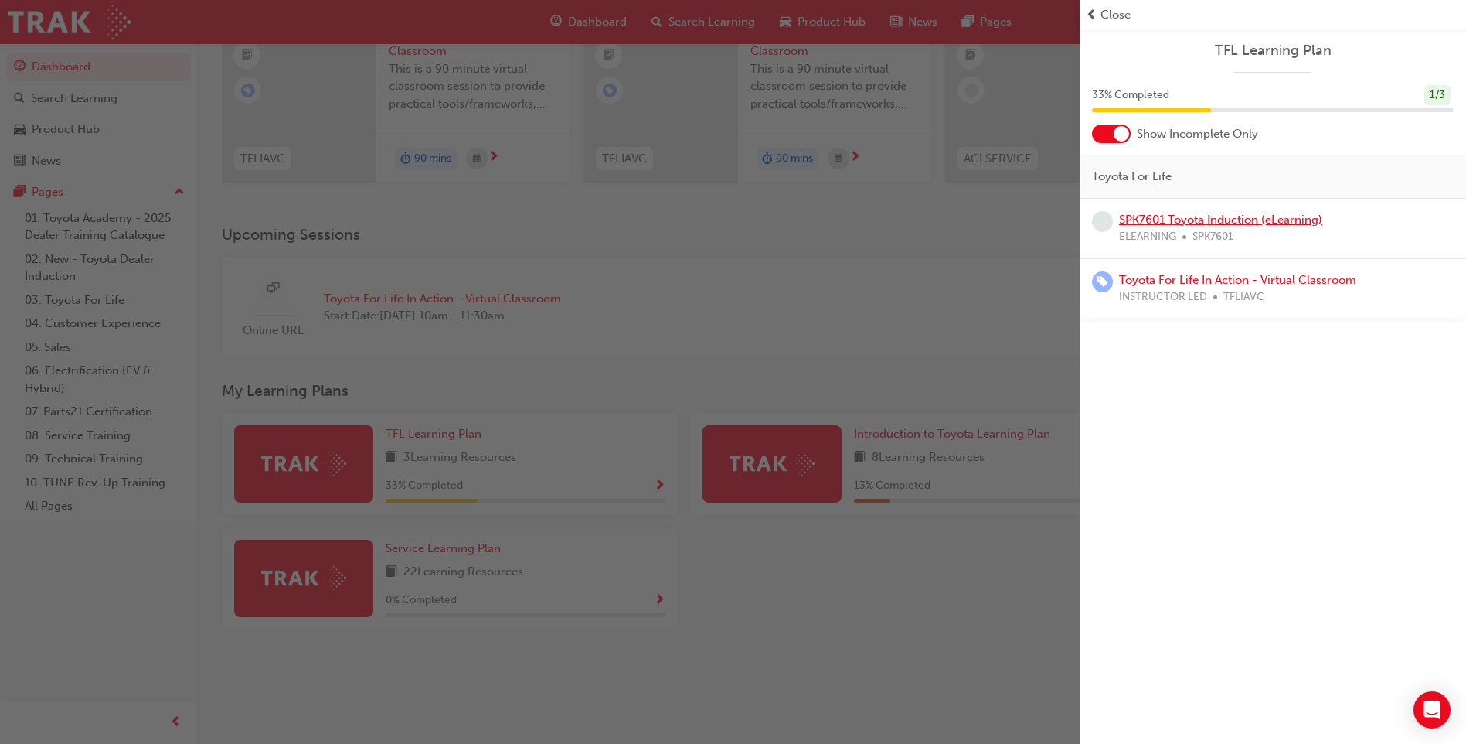
click at [1185, 216] on link "SPK7601 Toyota Induction (eLearning)" at bounding box center [1220, 220] width 203 height 14
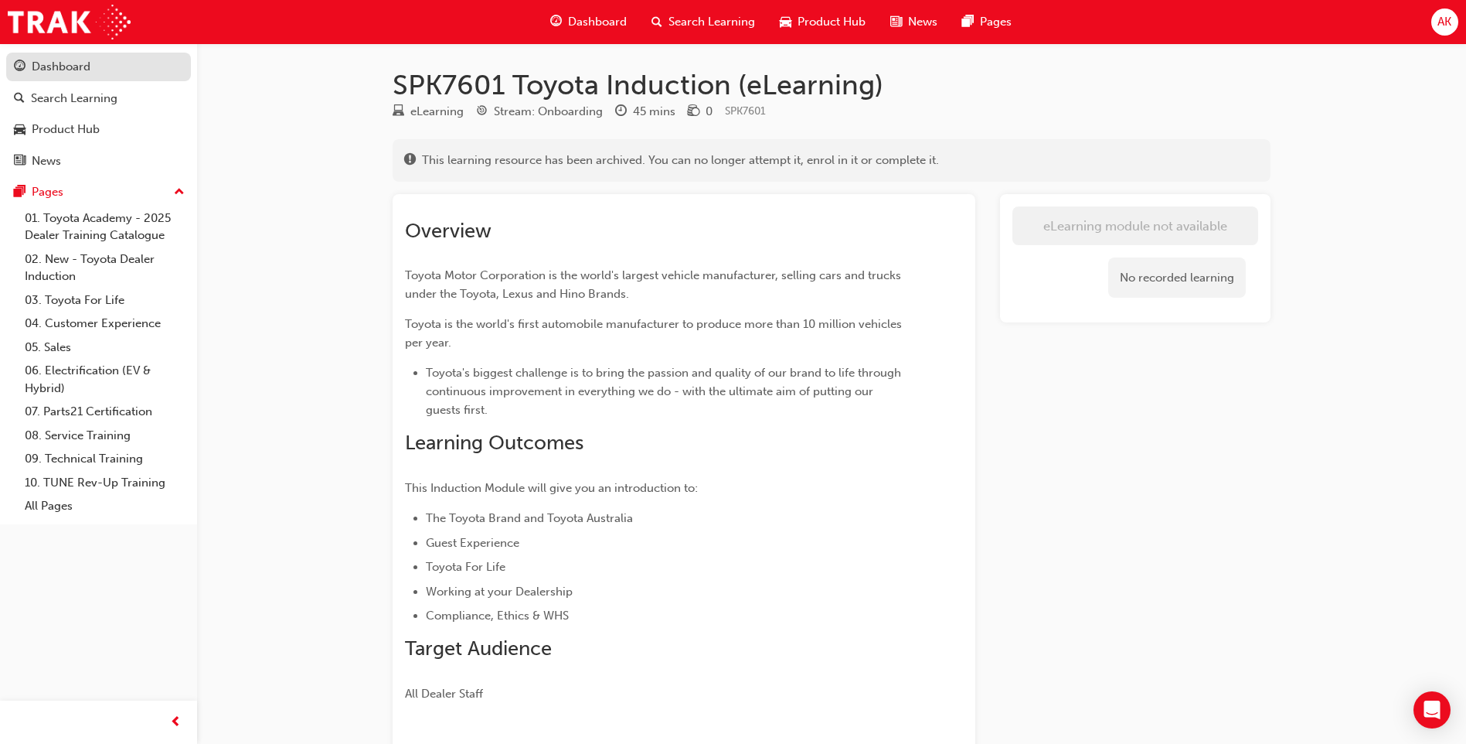
click at [48, 62] on div "Dashboard" at bounding box center [61, 67] width 59 height 18
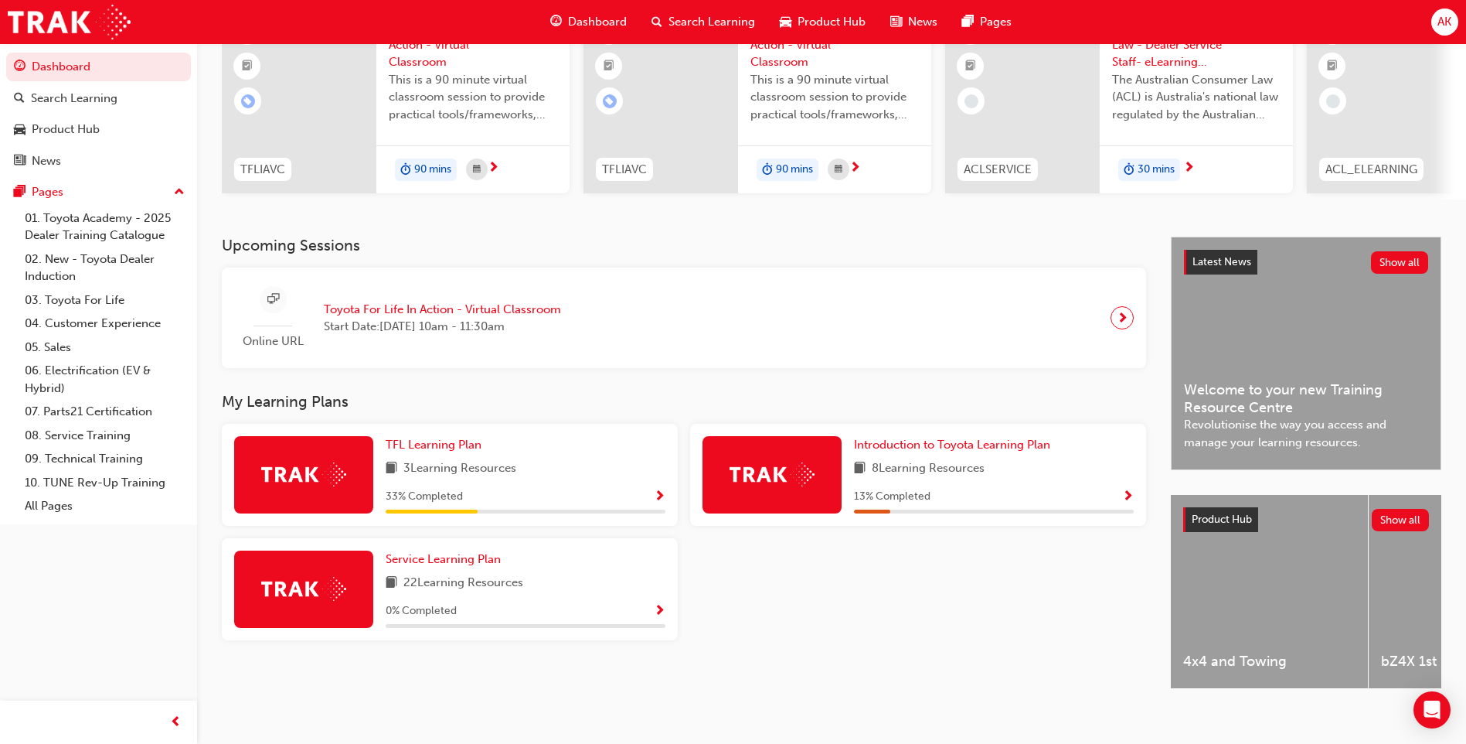
scroll to position [180, 0]
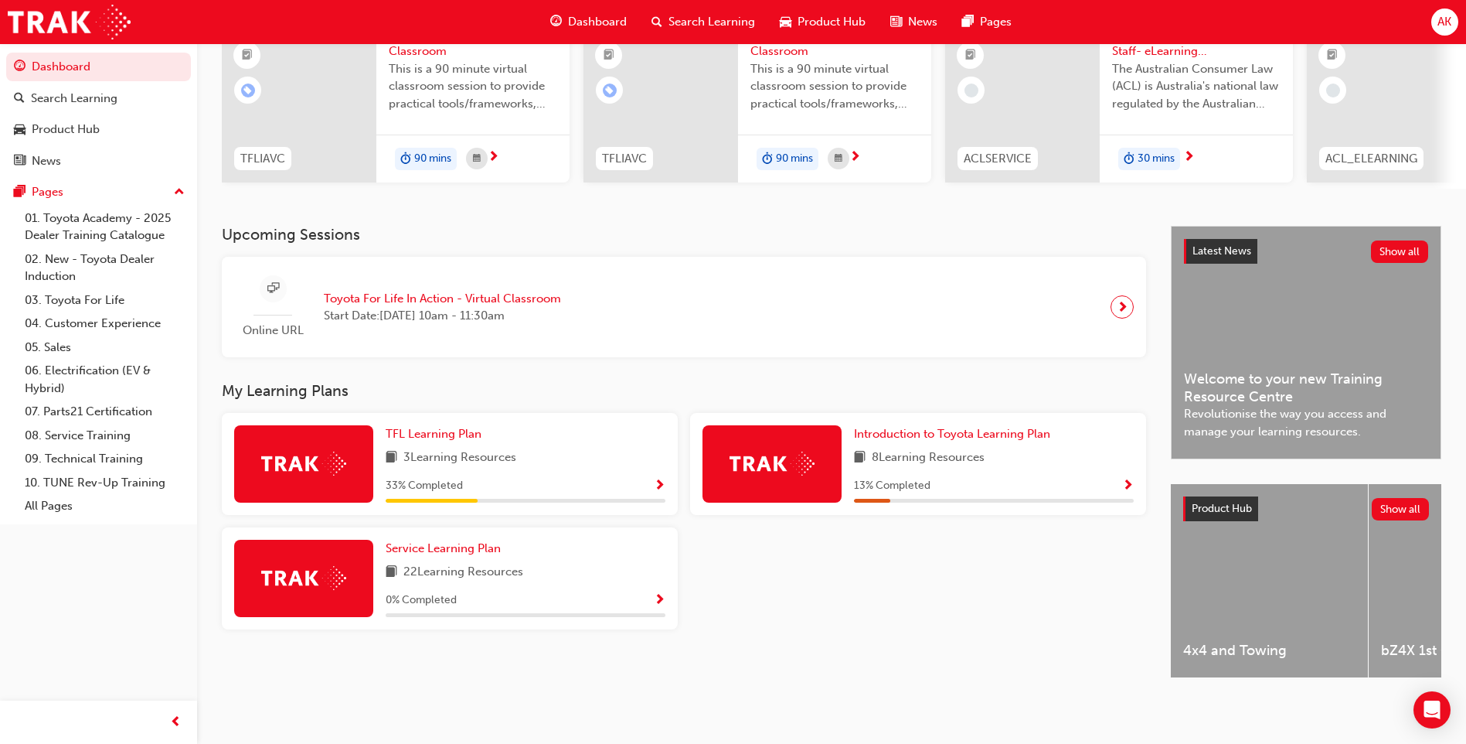
click at [661, 600] on span "Show Progress" at bounding box center [660, 601] width 12 height 14
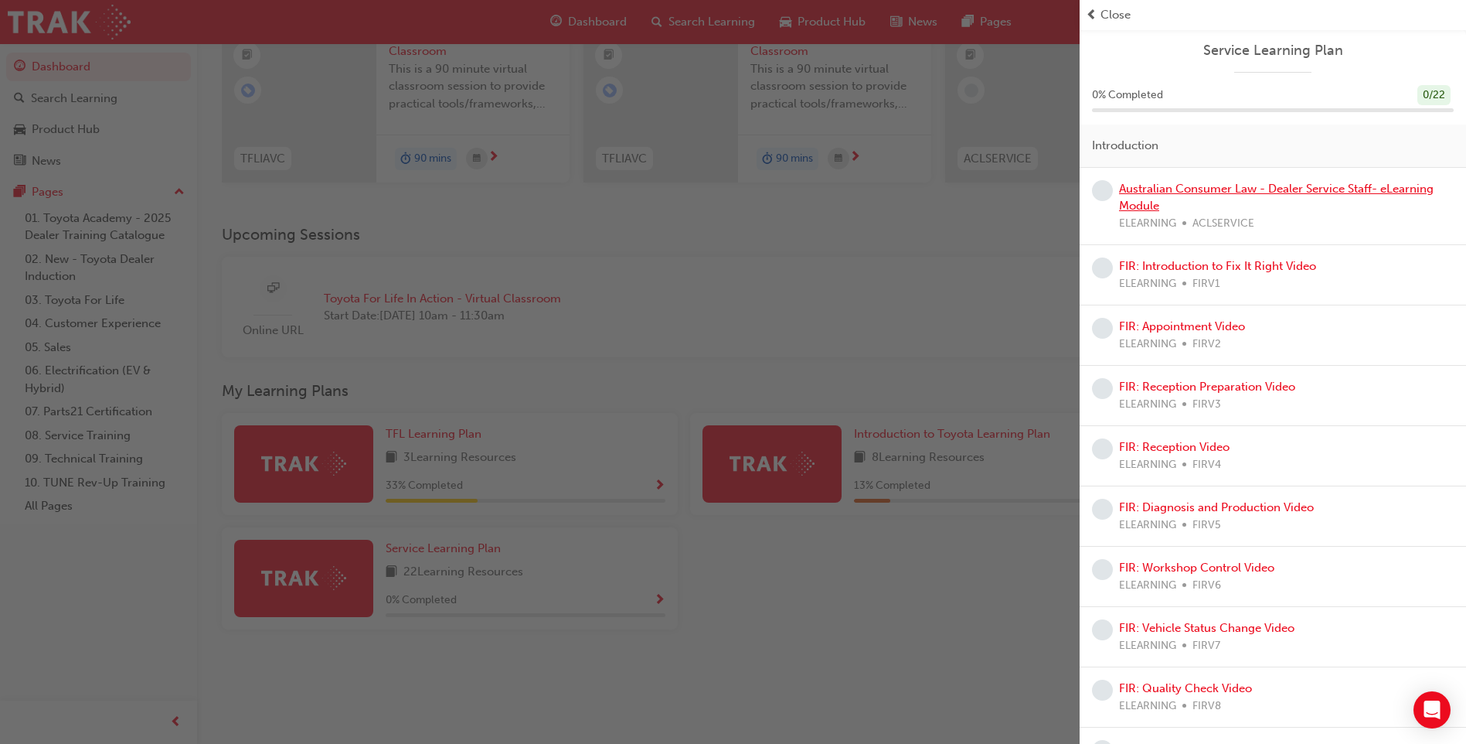
click at [1294, 195] on link "Australian Consumer Law - Dealer Service Staff- eLearning Module" at bounding box center [1276, 198] width 315 height 32
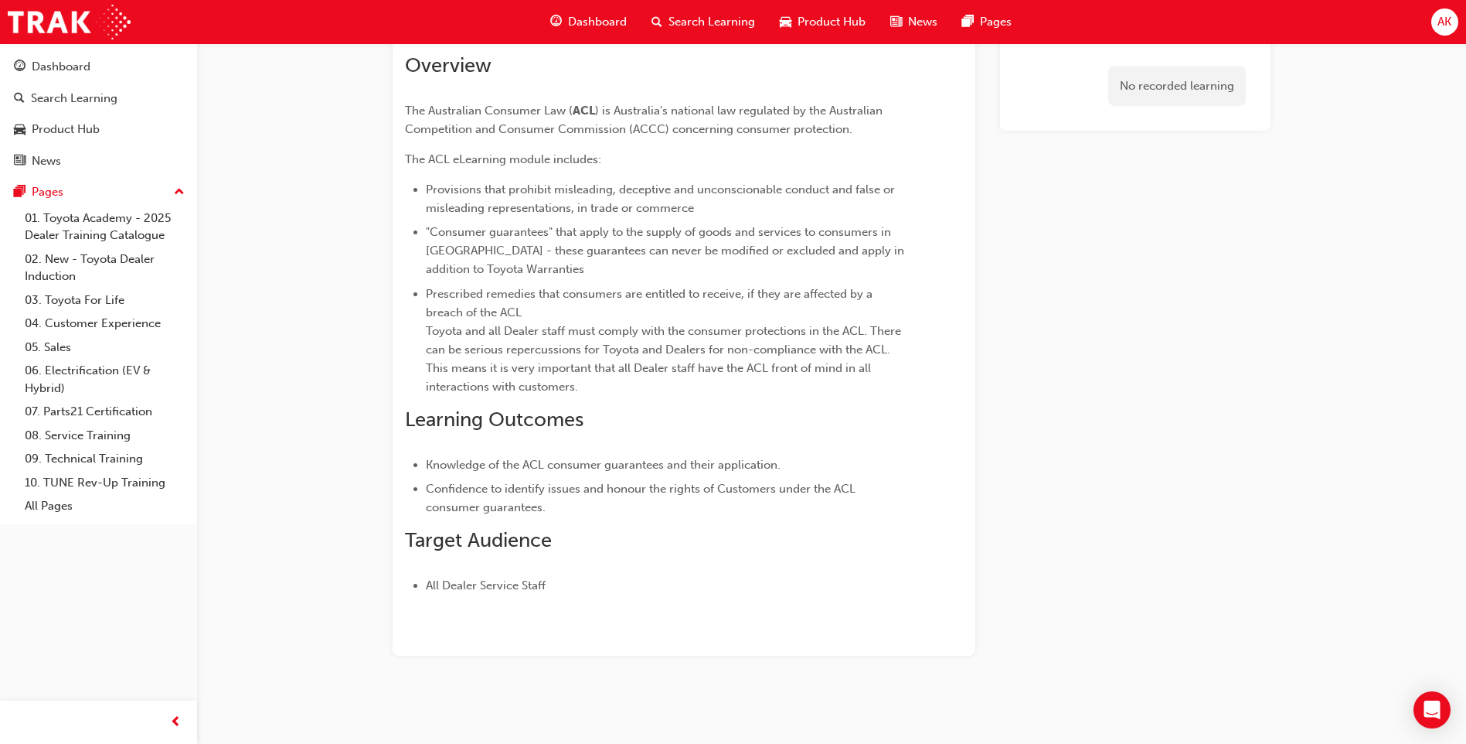
scroll to position [111, 0]
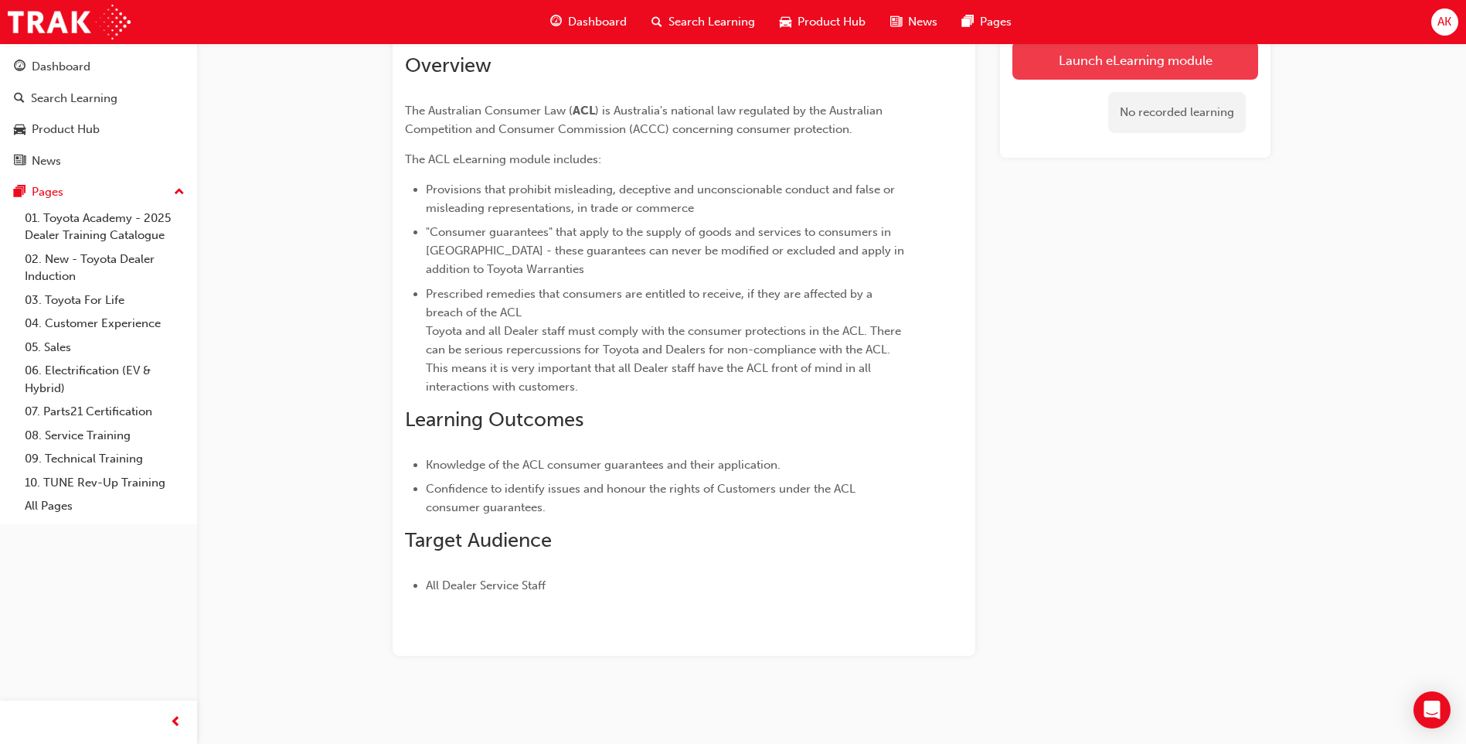
click at [1034, 65] on link "Launch eLearning module" at bounding box center [1136, 60] width 246 height 39
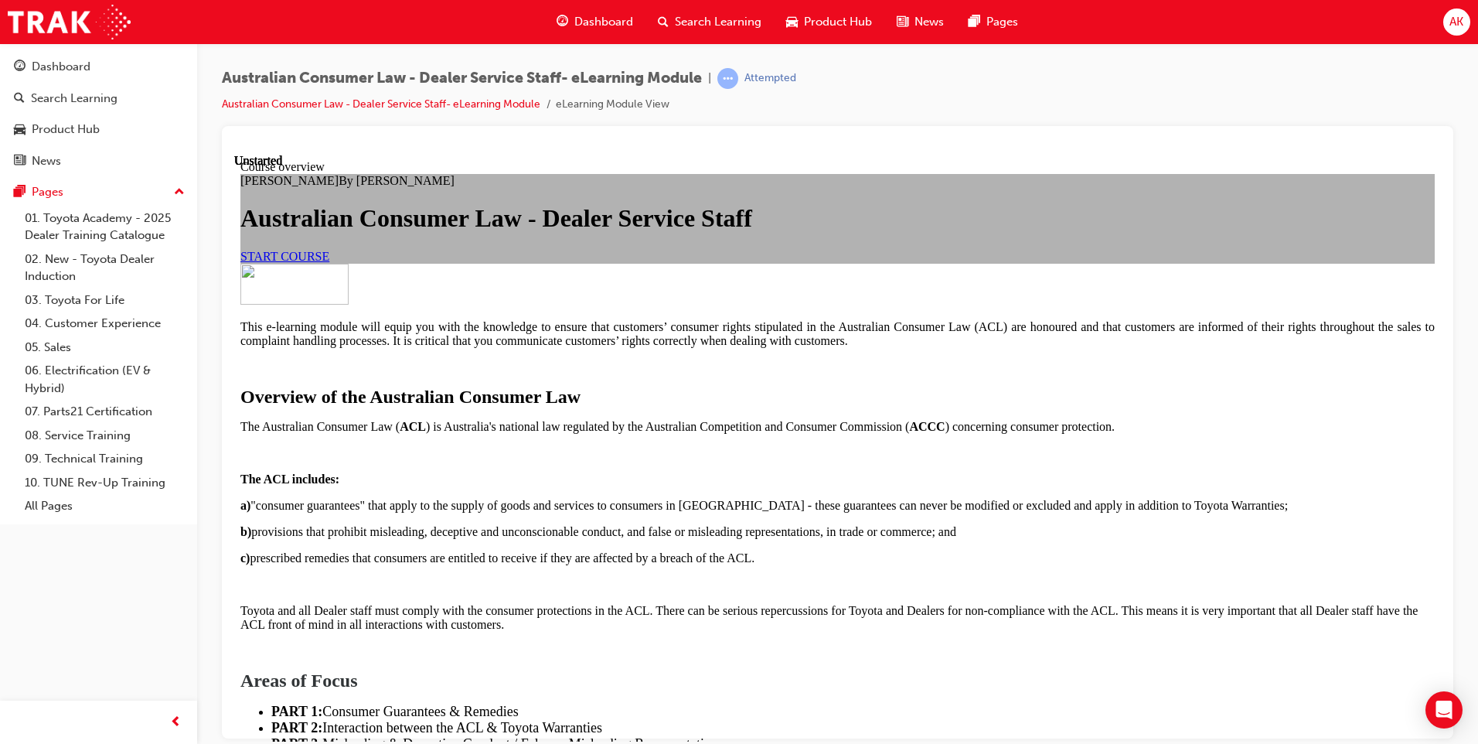
scroll to position [140, 0]
click at [329, 262] on span "START COURSE" at bounding box center [284, 255] width 89 height 13
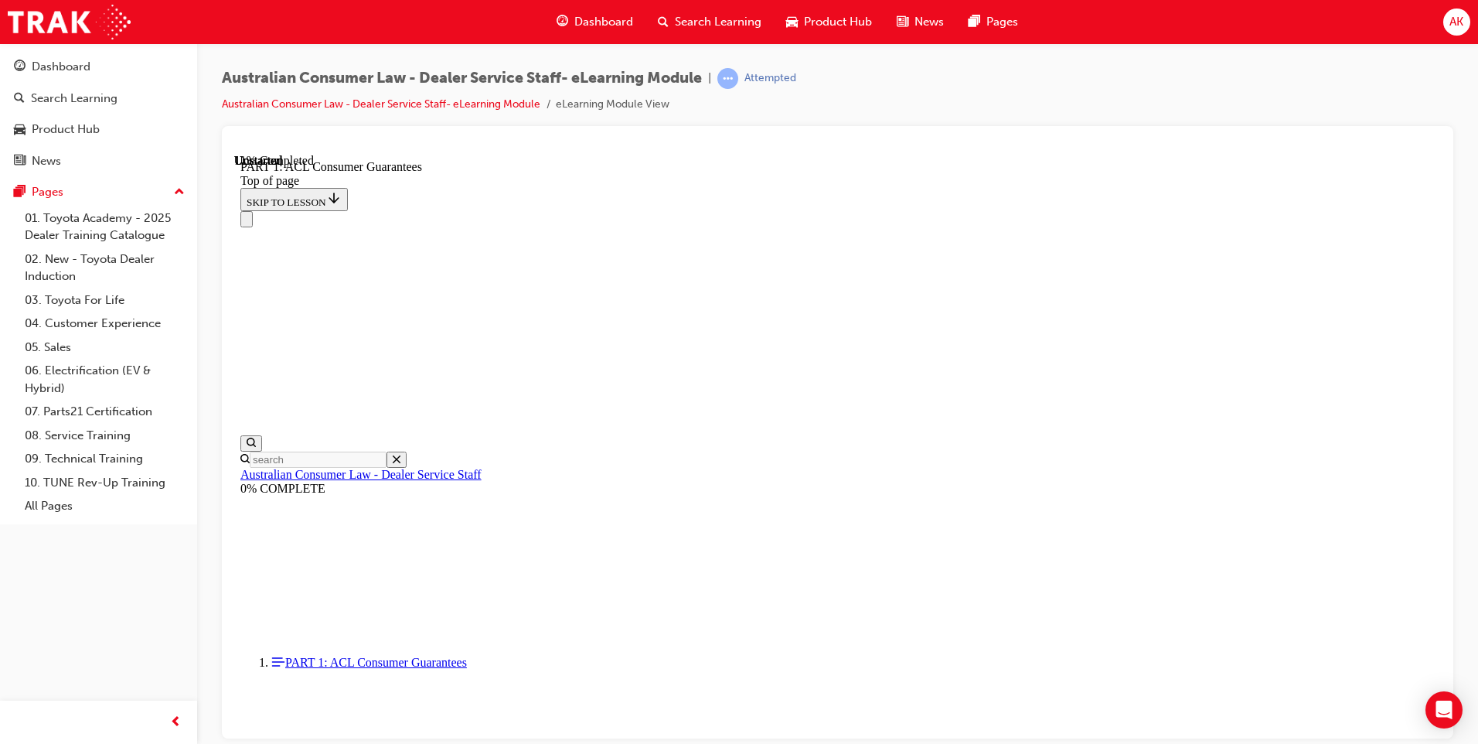
scroll to position [2531, 0]
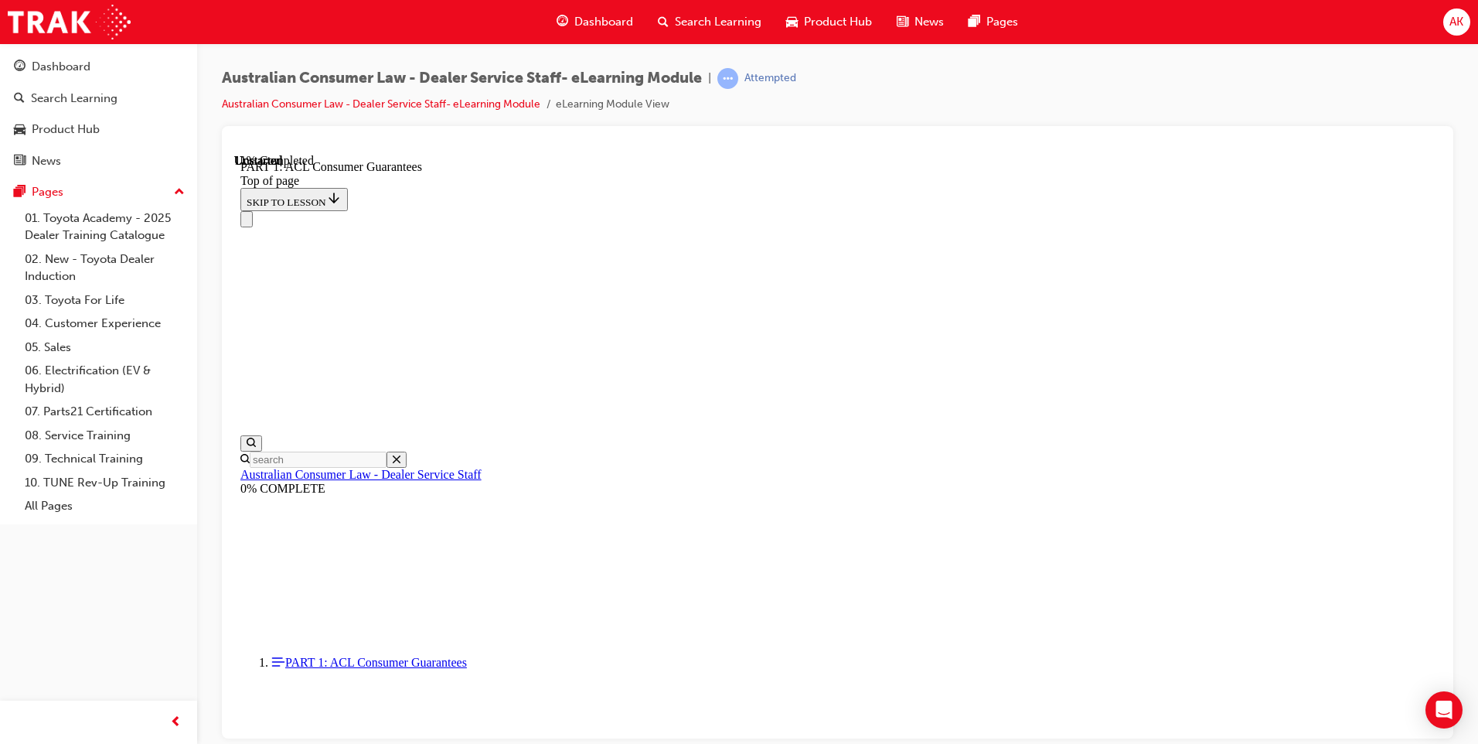
click button "CONTINUE"
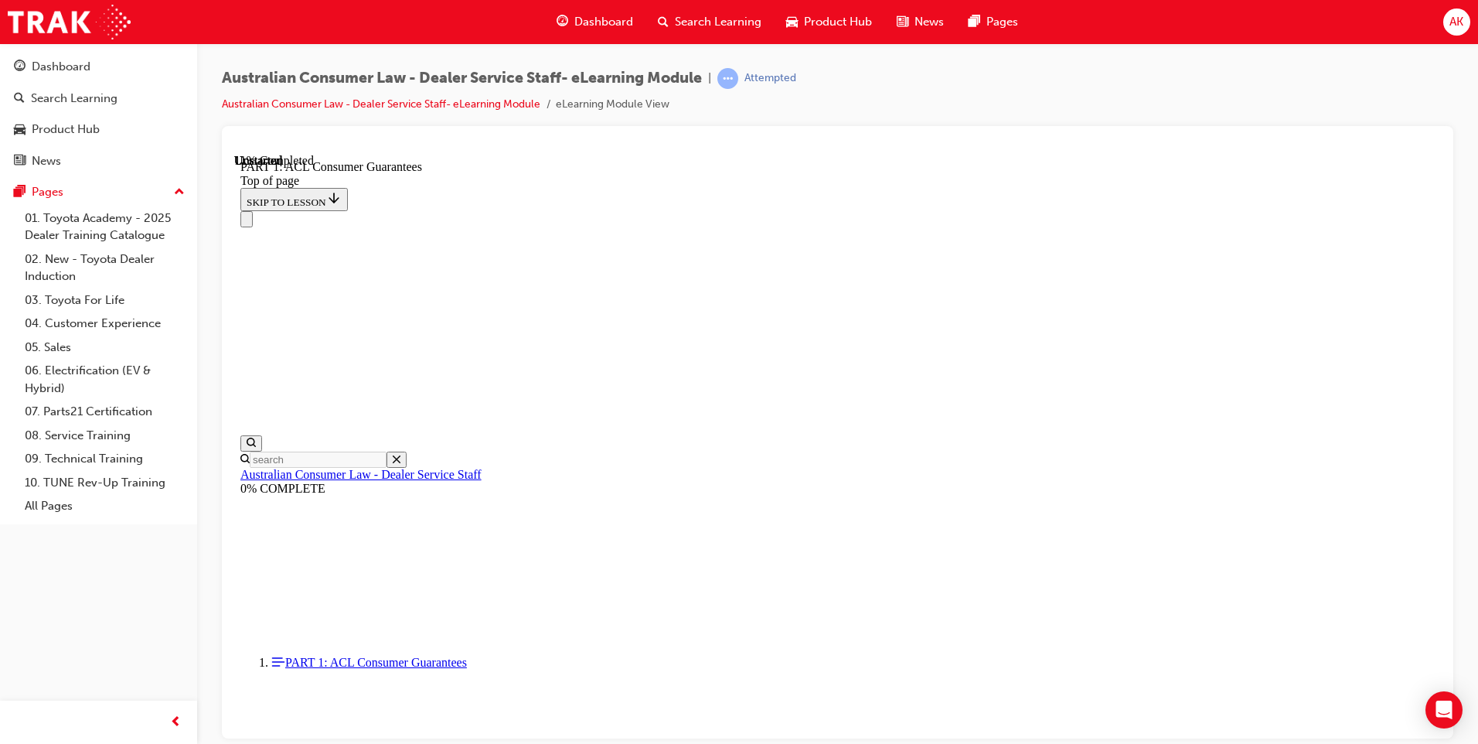
drag, startPoint x: 958, startPoint y: 403, endPoint x: 976, endPoint y: 405, distance: 18.7
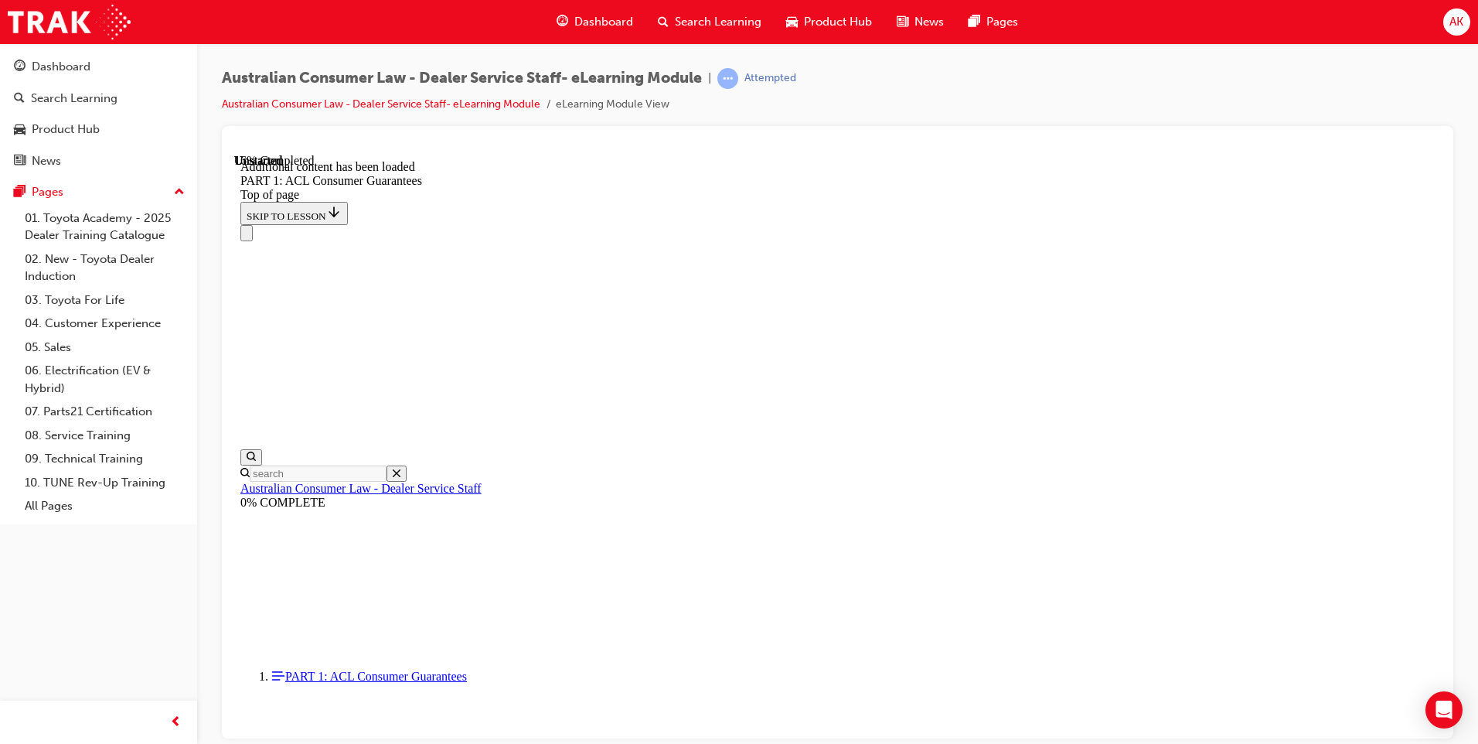
scroll to position [2953, 0]
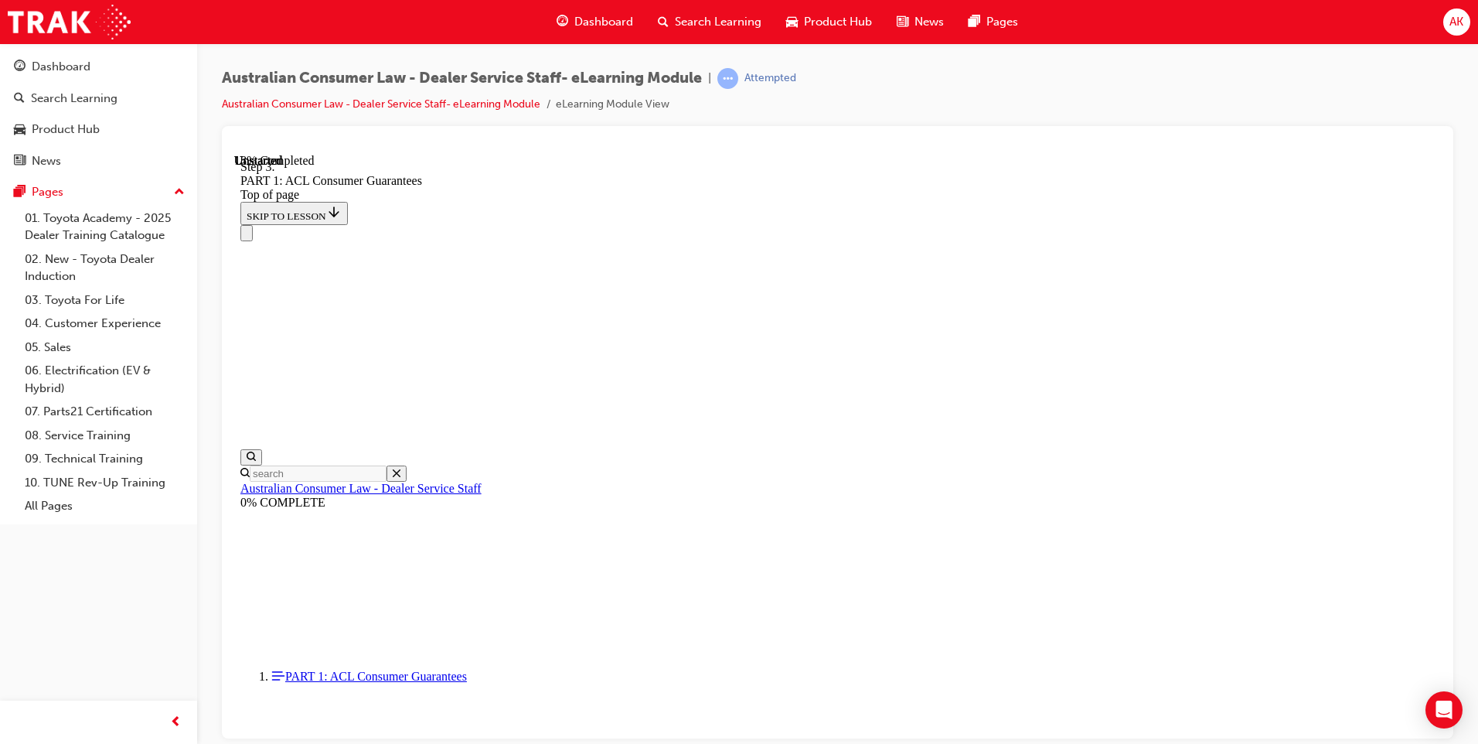
scroll to position [2946, 0]
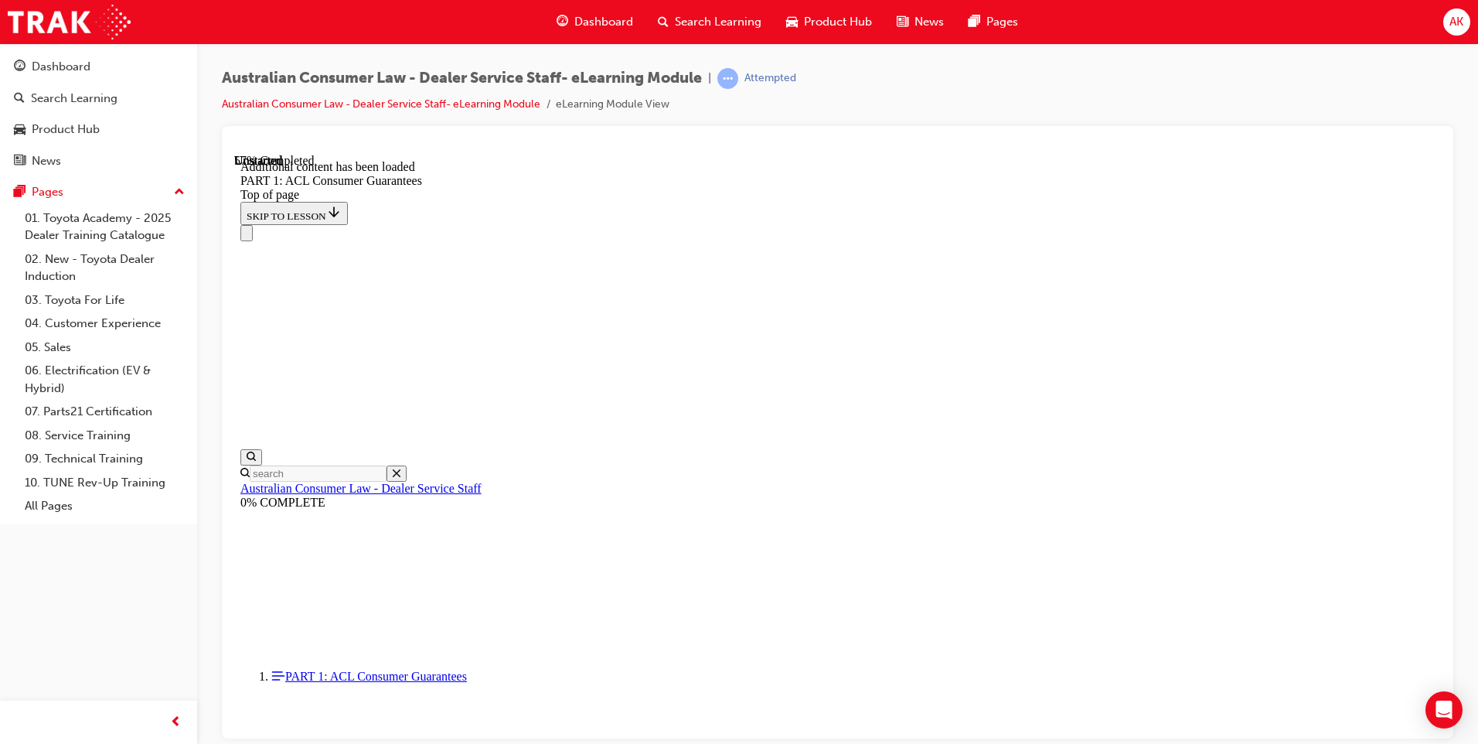
scroll to position [6863, 0]
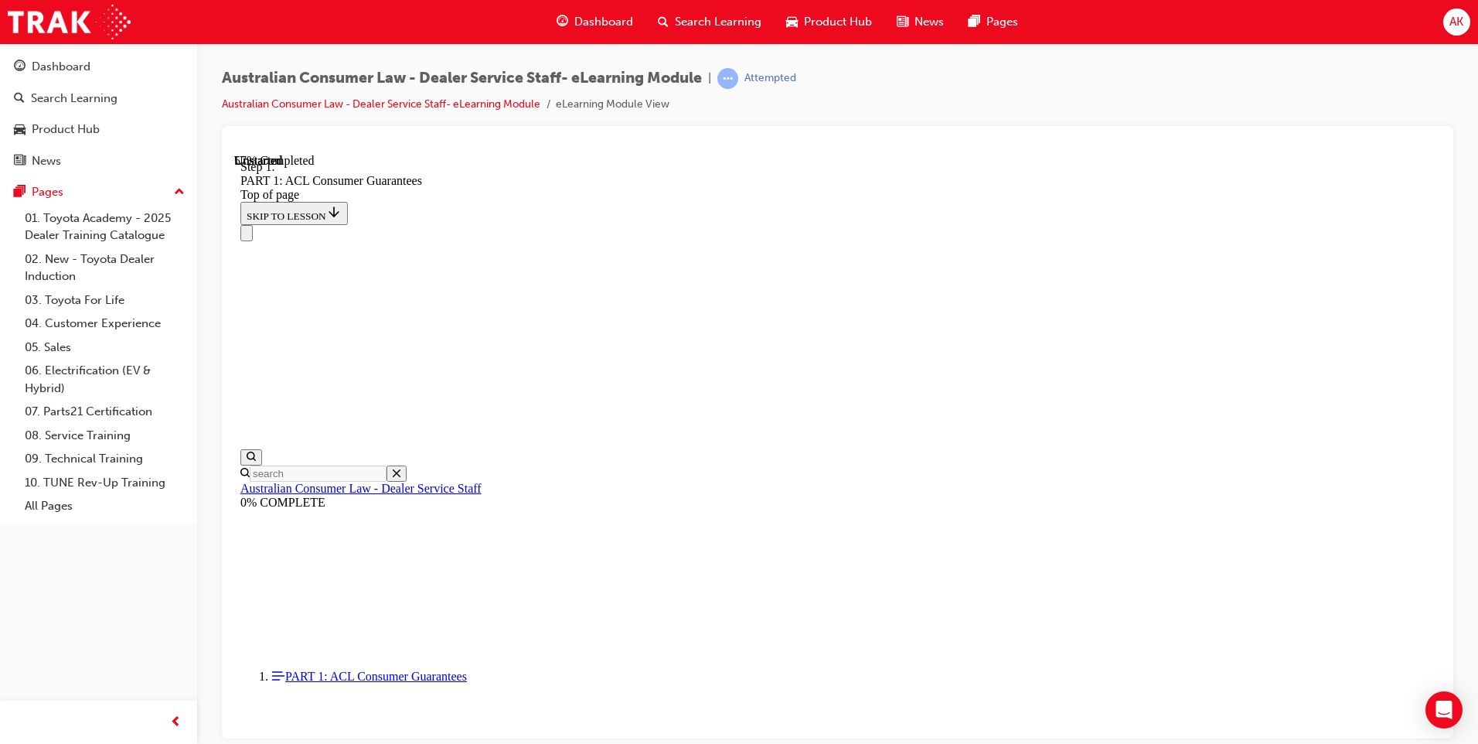
scroll to position [7583, 0]
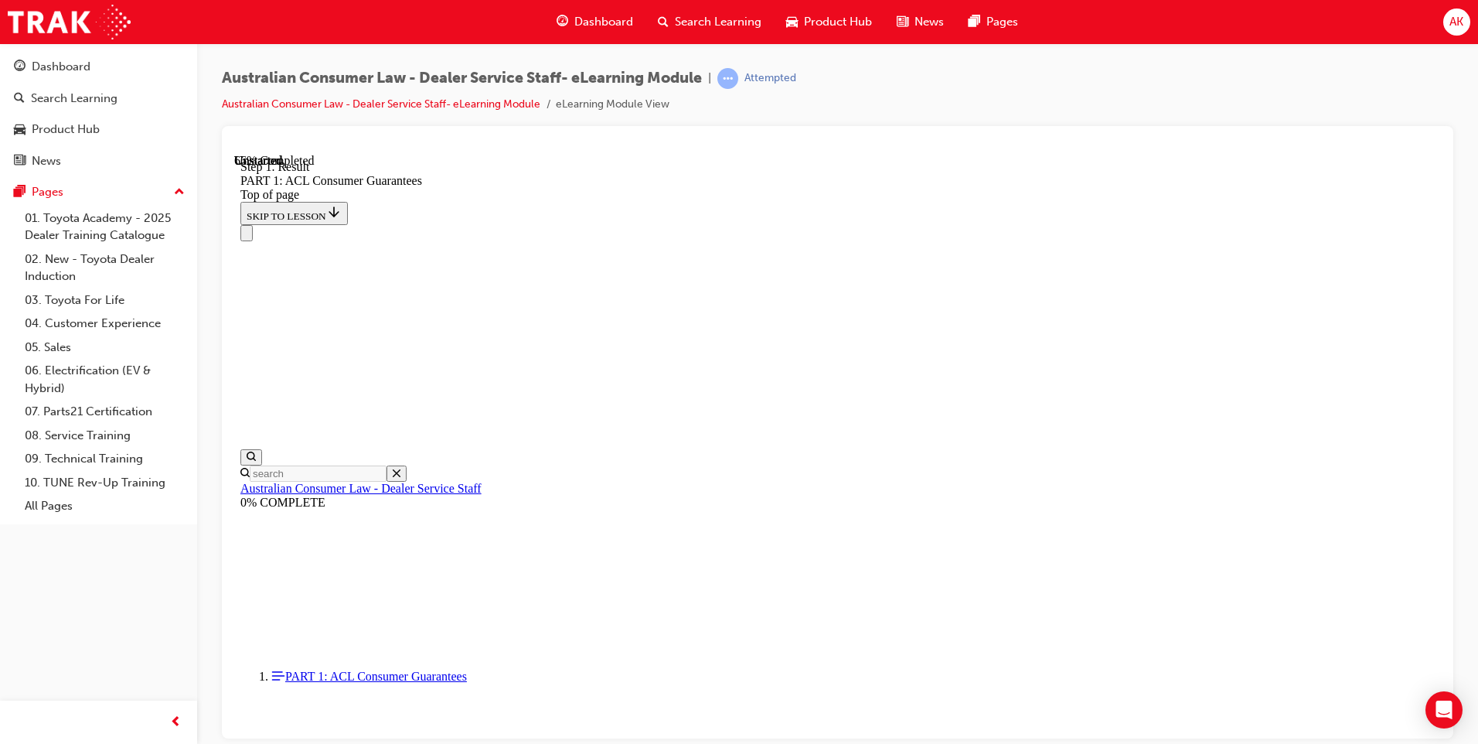
scroll to position [9362, 0]
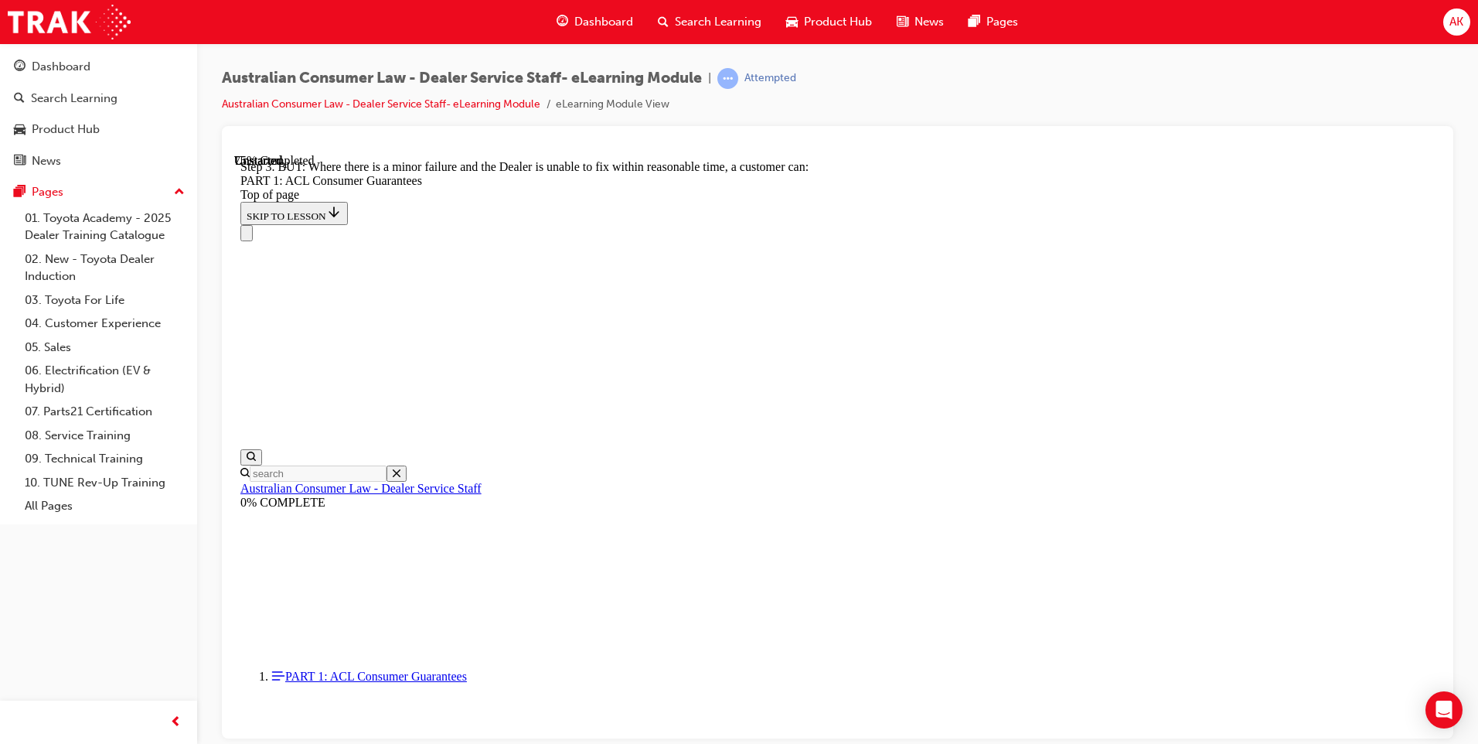
scroll to position [11758, 0]
